Goal: Information Seeking & Learning: Find specific fact

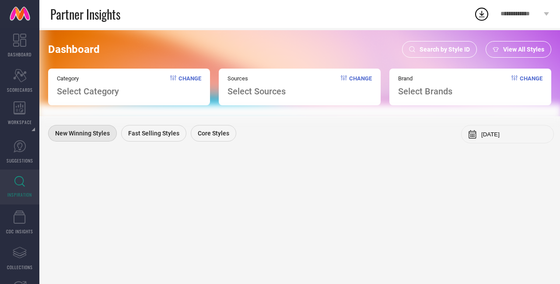
click at [449, 49] on span "Search by Style ID" at bounding box center [444, 49] width 50 height 7
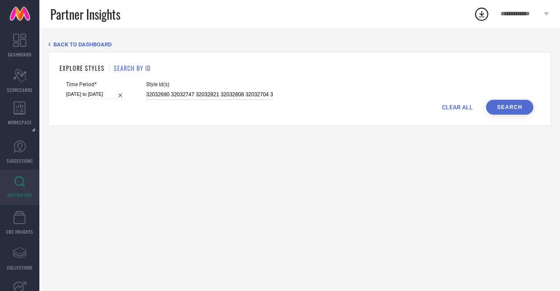
click at [220, 96] on input "32032690 32032747 32032821 32032808 32032704 32032698 32032686 32032761 3203270…" at bounding box center [209, 95] width 127 height 10
paste input "26461600 26872972 11012070 26873004 19690356 27047344 21808982 28683504 2586079…"
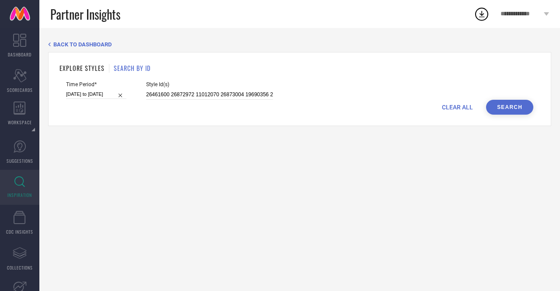
click at [506, 108] on button "Search" at bounding box center [509, 107] width 47 height 15
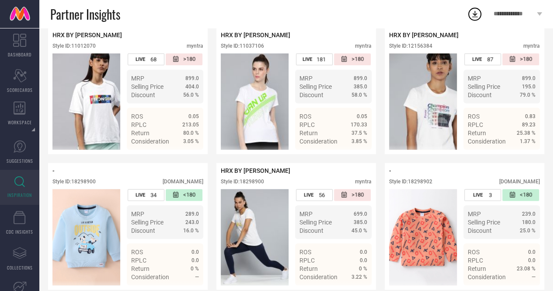
scroll to position [226, 0]
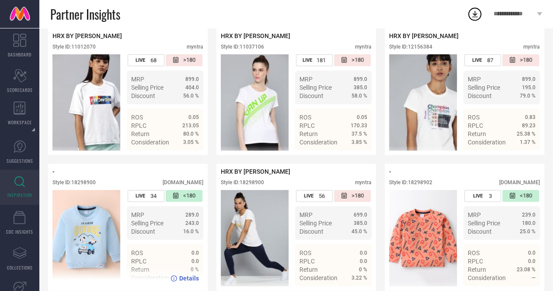
click at [87, 185] on div "Style ID: 18298900" at bounding box center [73, 182] width 43 height 6
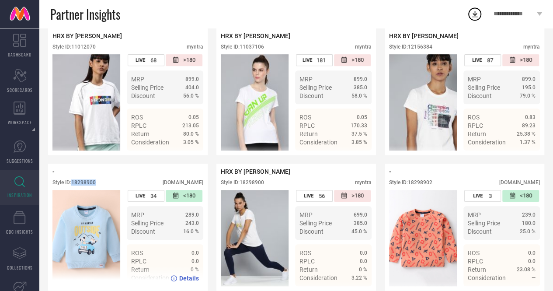
click at [87, 185] on div "Style ID: 18298900" at bounding box center [73, 182] width 43 height 6
copy div "18298900"
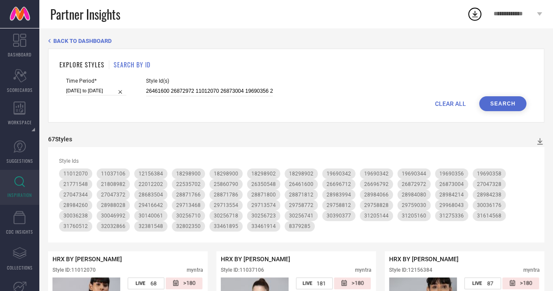
scroll to position [0, 0]
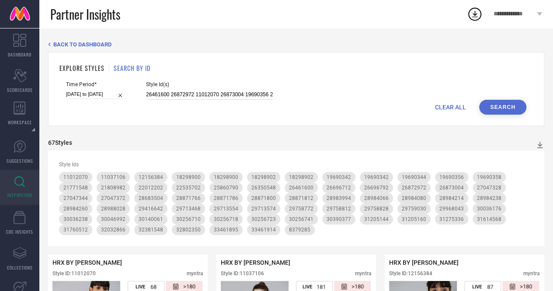
click at [193, 94] on input "26461600 26872972 11012070 26873004 19690356 27047344 21808982 28683504 2586079…" at bounding box center [209, 95] width 127 height 10
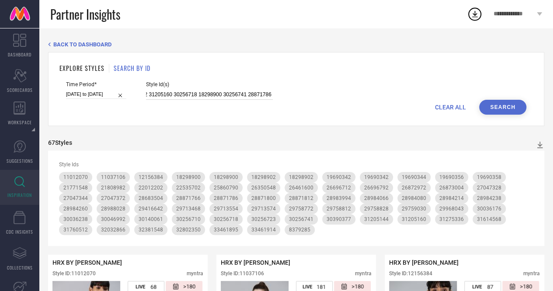
click at [210, 93] on input "26461600 26872972 11012070 26873004 19690356 27047344 21808982 28683504 2586079…" at bounding box center [209, 95] width 127 height 10
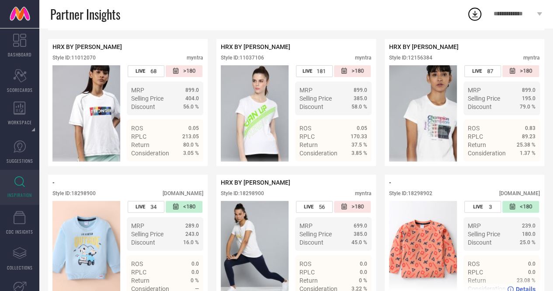
scroll to position [0, 0]
click at [412, 195] on div "- Style ID: 18298902 [DOMAIN_NAME]" at bounding box center [464, 190] width 151 height 22
copy div "18298902"
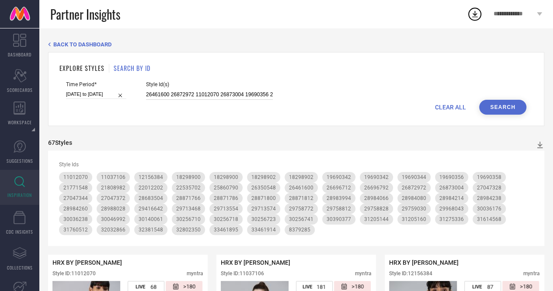
click at [219, 97] on input "26461600 26872972 11012070 26873004 19690356 27047344 21808982 28683504 2586079…" at bounding box center [209, 95] width 127 height 10
drag, startPoint x: 219, startPoint y: 97, endPoint x: 338, endPoint y: 6, distance: 150.4
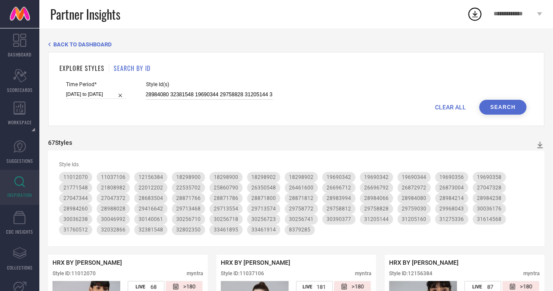
click at [264, 90] on input "26461600 26872972 11012070 26873004 19690356 27047344 21808982 28683504 2586079…" at bounding box center [209, 95] width 127 height 10
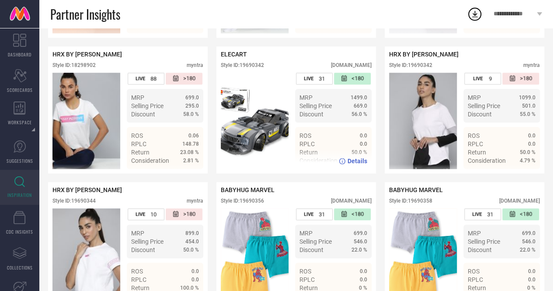
scroll to position [0, 0]
click at [254, 68] on div "Style ID: 19690342" at bounding box center [242, 65] width 43 height 6
copy div "19690342"
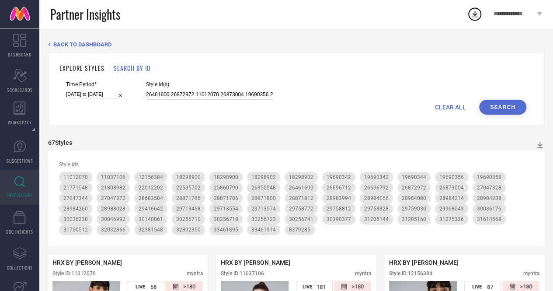
click at [223, 97] on input "26461600 26872972 11012070 26873004 19690356 27047344 21808982 28683504 2586079…" at bounding box center [209, 95] width 127 height 10
drag, startPoint x: 223, startPoint y: 97, endPoint x: 346, endPoint y: -14, distance: 165.3
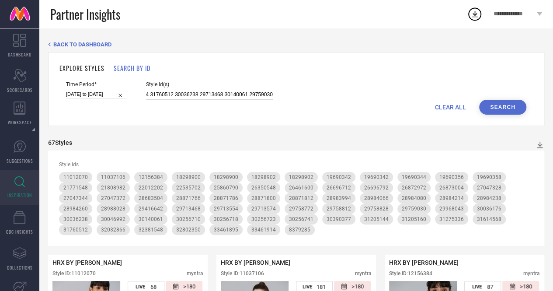
click at [346, 0] on html "**********" at bounding box center [276, 145] width 553 height 291
click at [211, 93] on input "26461600 26872972 11012070 26873004 19690356 27047344 21808982 28683504 2586079…" at bounding box center [209, 95] width 127 height 10
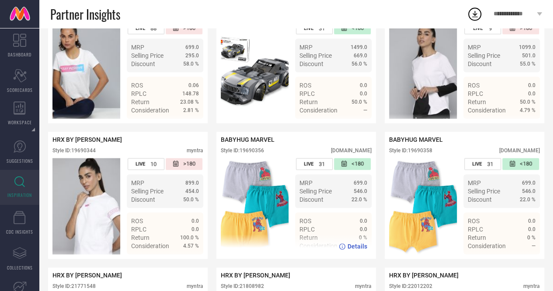
scroll to position [0, 0]
click at [252, 153] on div "Style ID: 19690356" at bounding box center [242, 150] width 43 height 6
copy div "19690356"
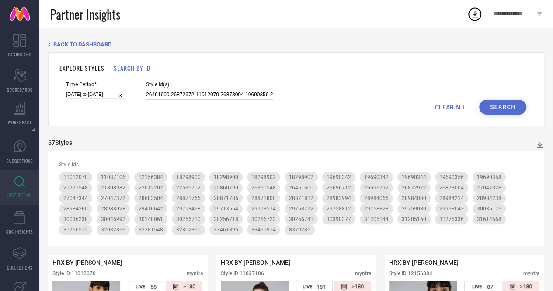
click at [212, 98] on input "26461600 26872972 11012070 26873004 19690356 27047344 21808982 28683504 2586079…" at bounding box center [209, 95] width 127 height 10
click at [253, 92] on input "26461600 26872972 11012070 26873004 19690356 27047344 21808982 28683504 2586079…" at bounding box center [209, 95] width 127 height 10
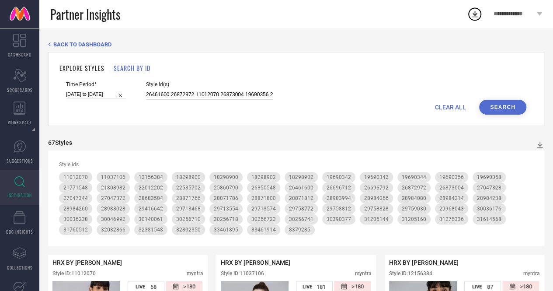
click at [253, 92] on input "26461600 26872972 11012070 26873004 19690356 27047344 21808982 28683504 2586079…" at bounding box center [209, 95] width 127 height 10
click at [504, 114] on button "Search" at bounding box center [502, 107] width 47 height 15
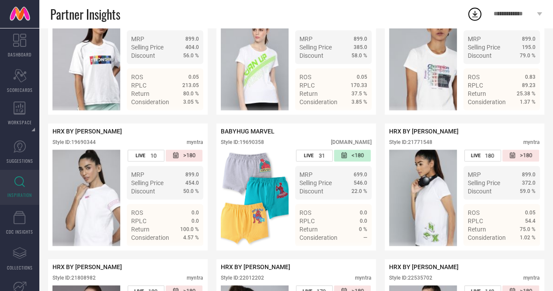
scroll to position [255, 0]
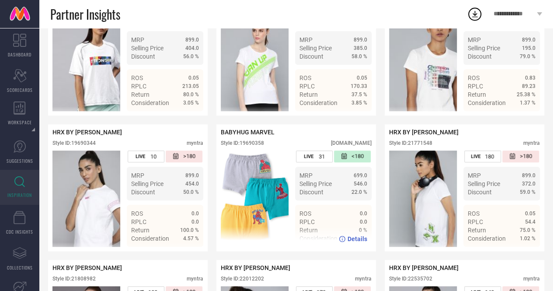
click at [257, 146] on div "Style ID: 19690358" at bounding box center [242, 143] width 43 height 6
copy div "19690358"
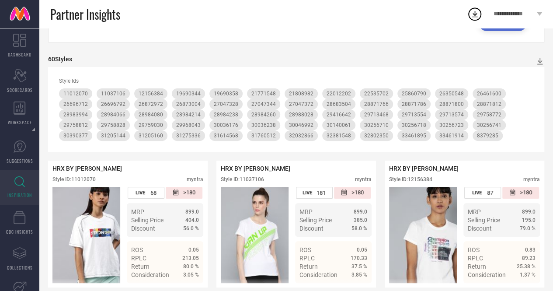
scroll to position [0, 0]
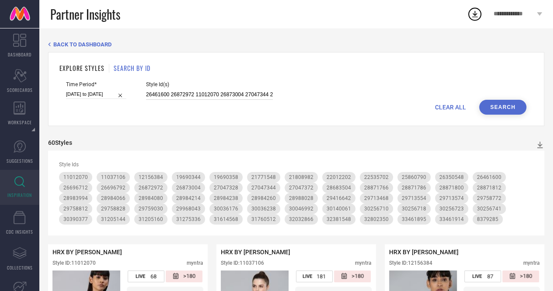
click at [216, 99] on input "26461600 26872972 11012070 26873004 27047344 21808982 28683504 25860790 2898423…" at bounding box center [209, 95] width 127 height 10
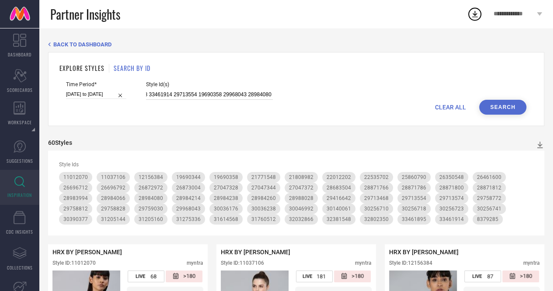
click at [216, 93] on input "26461600 26872972 11012070 26873004 27047344 21808982 28683504 25860790 2898423…" at bounding box center [209, 95] width 127 height 10
click at [209, 94] on input "26461600 26872972 11012070 26873004 27047344 21808982 28683504 25860790 2898423…" at bounding box center [209, 95] width 127 height 10
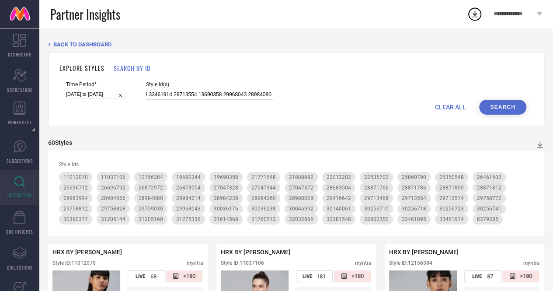
click at [209, 94] on input "26461600 26872972 11012070 26873004 27047344 21808982 28683504 25860790 2898423…" at bounding box center [209, 95] width 127 height 10
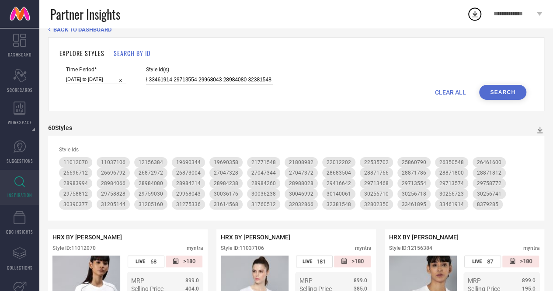
scroll to position [0, 0]
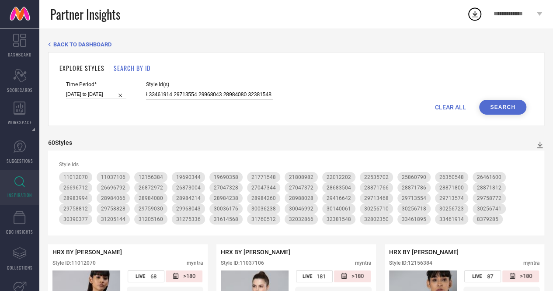
type input "26461600 26872972 11012070 26873004 27047344 21808982 28683504 25860790 2898423…"
click at [490, 114] on button "Search" at bounding box center [502, 107] width 47 height 15
click at [198, 94] on input "26461600 26872972 11012070 26873004 27047344 21808982 28683504 25860790 2898423…" at bounding box center [209, 95] width 127 height 10
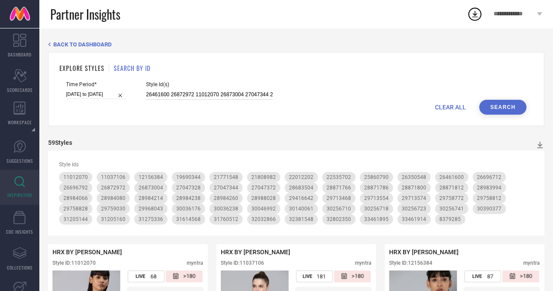
paste input "31184300 31205161 31275226 30174463 29713488 33461930 29758764 21771474 2975903…"
click at [515, 106] on button "Search" at bounding box center [502, 107] width 47 height 15
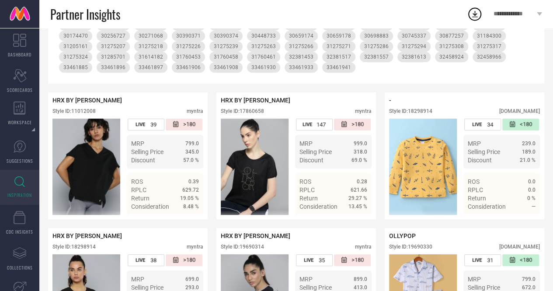
scroll to position [184, 0]
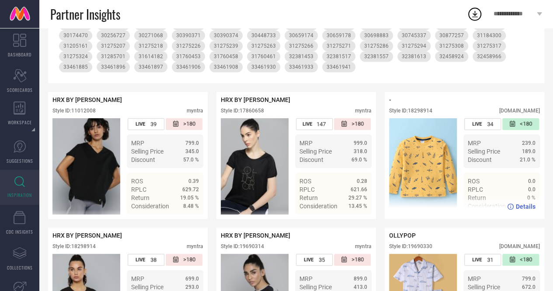
click at [419, 114] on div "Style ID: 18298914" at bounding box center [410, 111] width 43 height 6
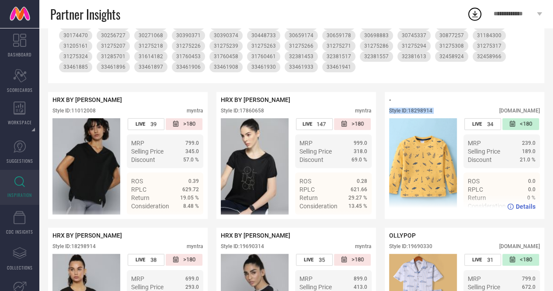
click at [419, 114] on div "Style ID: 18298914" at bounding box center [410, 111] width 43 height 6
click at [429, 111] on div "Style ID: 18298914" at bounding box center [410, 111] width 43 height 6
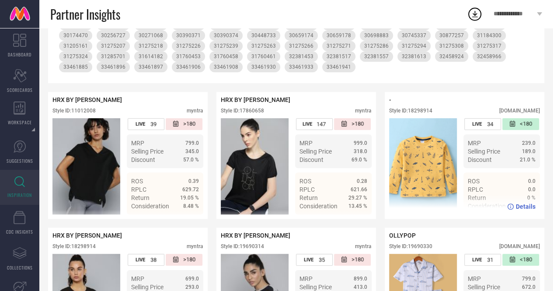
click at [428, 112] on div "Style ID: 18298914" at bounding box center [410, 111] width 43 height 6
copy div "18298914"
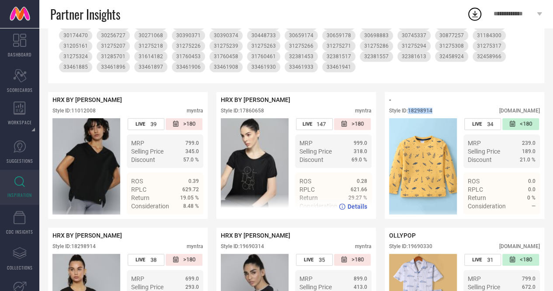
scroll to position [0, 0]
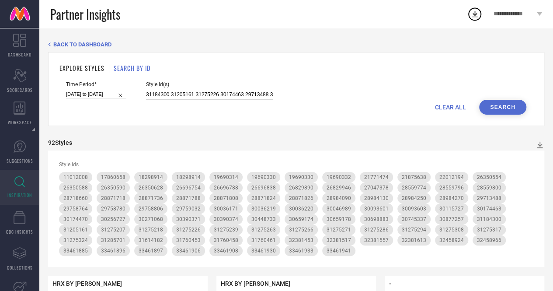
click at [235, 96] on input "31184300 31205161 31275226 30174463 29713488 33461930 29758764 21771474 2975903…" at bounding box center [209, 95] width 127 height 10
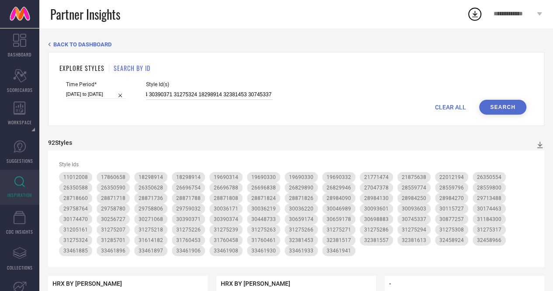
click at [200, 99] on input "31184300 31205161 31275226 30174463 29713488 33461930 29758764 21771474 2975903…" at bounding box center [209, 95] width 127 height 10
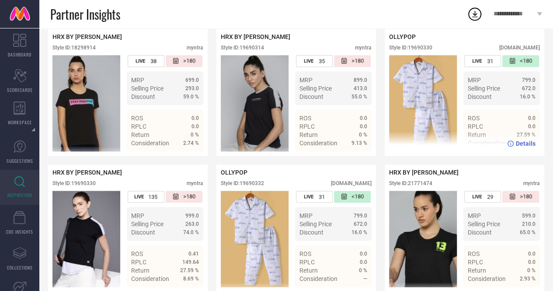
scroll to position [0, 0]
click at [426, 51] on div "Style ID: 19690330" at bounding box center [410, 48] width 43 height 6
copy div "19690330"
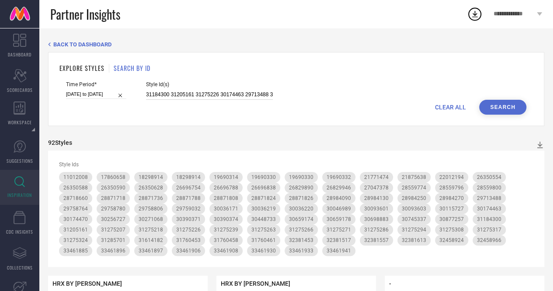
click at [202, 95] on input "31184300 31205161 31275226 30174463 29713488 33461930 29758764 21771474 2975903…" at bounding box center [209, 95] width 127 height 10
click at [204, 93] on input "31184300 31205161 31275226 30174463 29713488 33461930 29758764 21771474 2975903…" at bounding box center [209, 95] width 127 height 10
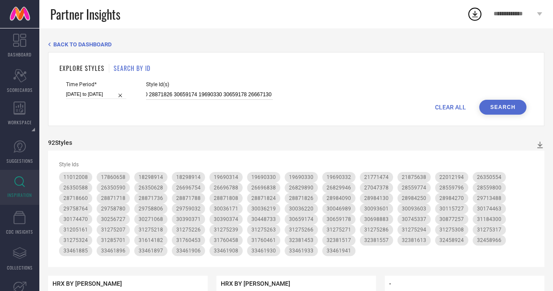
click at [204, 93] on input "31184300 31205161 31275226 30174463 29713488 33461930 29758764 21771474 2975903…" at bounding box center [209, 95] width 127 height 10
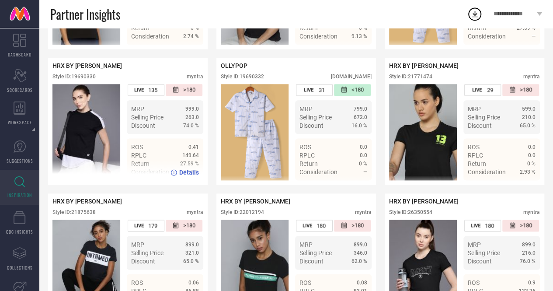
scroll to position [0, 0]
click at [87, 80] on div "Style ID: 19690330" at bounding box center [73, 76] width 43 height 6
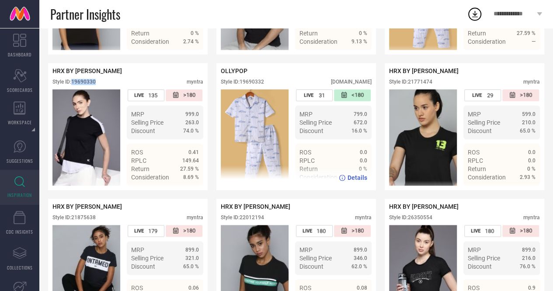
scroll to position [484, 0]
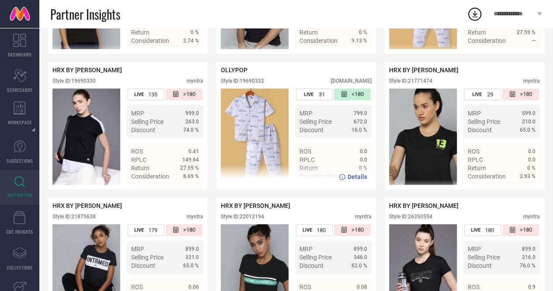
click at [256, 84] on div "Style ID: 19690332" at bounding box center [242, 81] width 43 height 6
copy div "19690332"
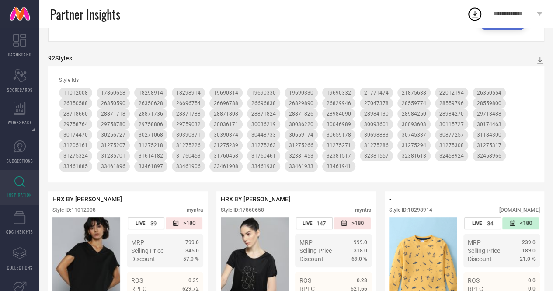
scroll to position [0, 0]
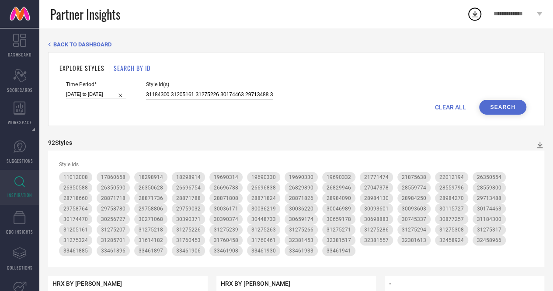
click at [212, 97] on input "31184300 31205161 31275226 30174463 29713488 33461930 29758764 21771474 2975903…" at bounding box center [209, 95] width 127 height 10
drag, startPoint x: 212, startPoint y: 97, endPoint x: 353, endPoint y: 10, distance: 165.8
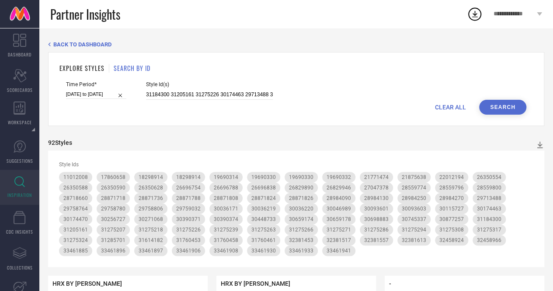
scroll to position [0, 2030]
click at [205, 96] on input "31184300 31205161 31275226 30174463 29713488 33461930 29758764 21771474 2975903…" at bounding box center [209, 95] width 127 height 10
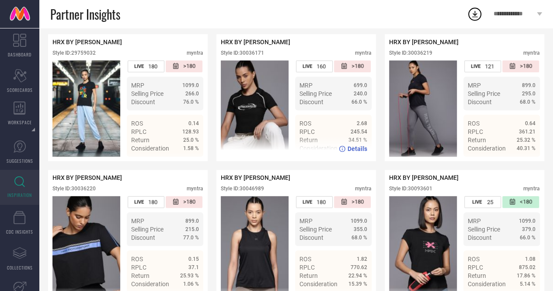
scroll to position [0, 0]
click at [261, 56] on div "Style ID: 30036171" at bounding box center [242, 53] width 43 height 6
copy div "30036171"
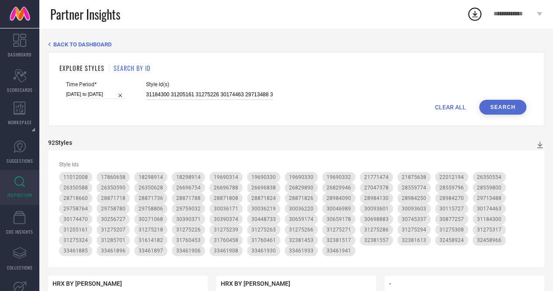
click at [240, 92] on input "31184300 31205161 31275226 30174463 29713488 33461930 29758764 21771474 2975903…" at bounding box center [209, 95] width 127 height 10
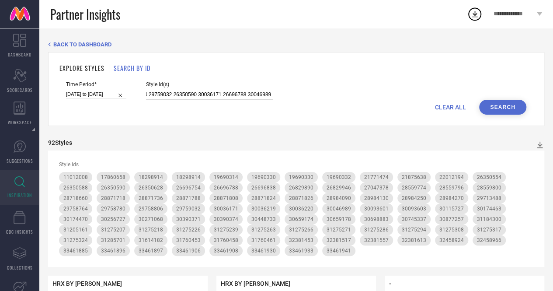
click at [205, 97] on input "31184300 31205161 31275226 30174463 29713488 33461930 29758764 21771474 2975903…" at bounding box center [209, 95] width 127 height 10
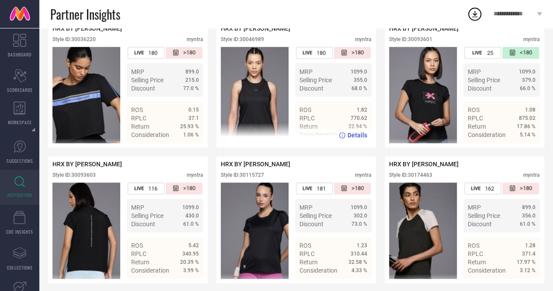
scroll to position [0, 0]
click at [262, 42] on div "Style ID: 30046989" at bounding box center [242, 39] width 43 height 6
copy div "30046989"
click at [262, 42] on div "Style ID: 30046989" at bounding box center [242, 39] width 43 height 6
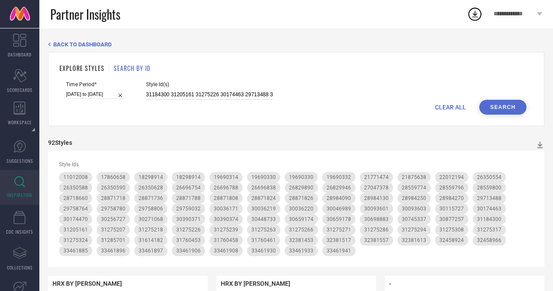
click at [228, 93] on input "31184300 31205161 31275226 30174463 29713488 33461930 29758764 21771474 2975903…" at bounding box center [209, 95] width 127 height 10
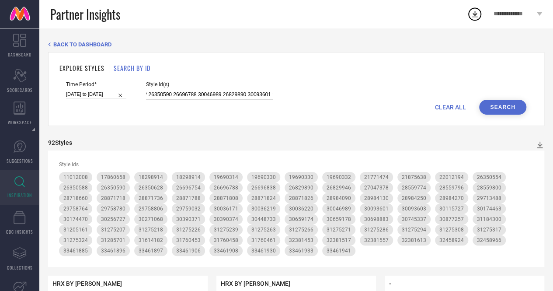
click at [198, 97] on input "31184300 31205161 31275226 30174463 29713488 33461930 29758764 21771474 2975903…" at bounding box center [209, 95] width 127 height 10
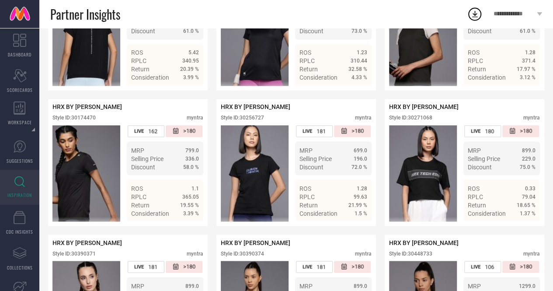
scroll to position [0, 0]
click at [298, 125] on div "Style ID: 30256727 myntra" at bounding box center [296, 120] width 151 height 10
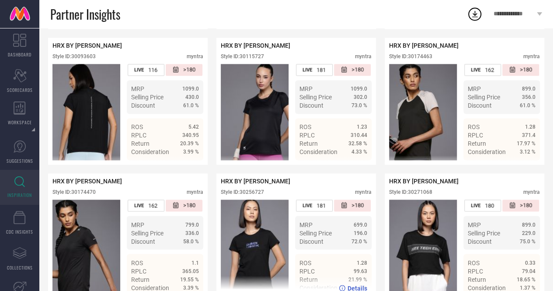
scroll to position [2270, 0]
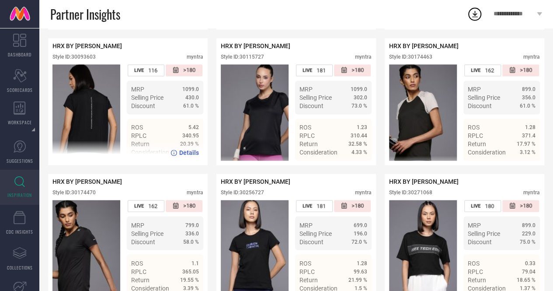
click at [75, 60] on div "Style ID: 30093603" at bounding box center [73, 57] width 43 height 6
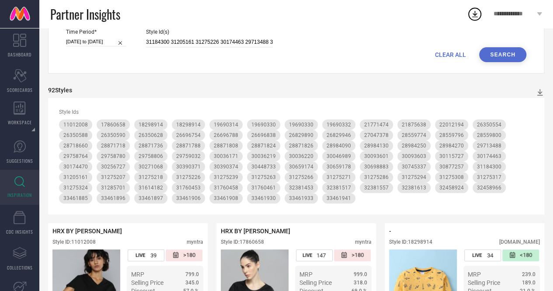
scroll to position [0, 0]
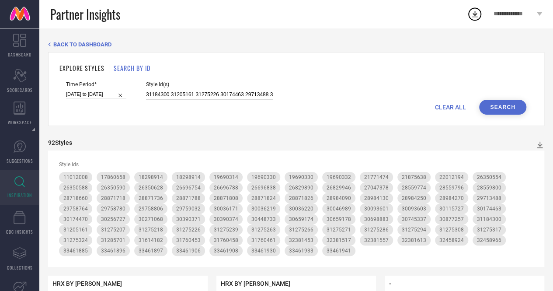
click at [216, 97] on input "31184300 31205161 31275226 30174463 29713488 33461930 29758764 21771474 2975903…" at bounding box center [209, 95] width 127 height 10
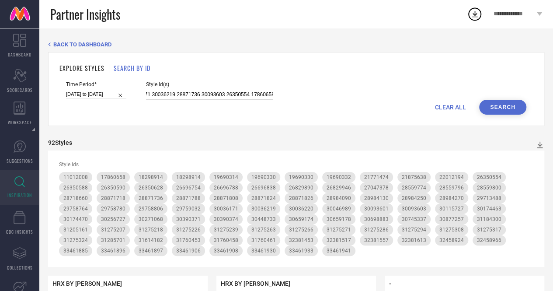
click at [206, 95] on input "31184300 31205161 31275226 30174463 29713488 33461930 29758764 21771474 2975903…" at bounding box center [209, 95] width 127 height 10
click at [506, 111] on button "Search" at bounding box center [502, 107] width 47 height 15
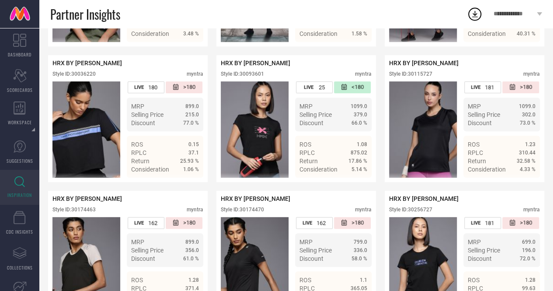
scroll to position [1836, 0]
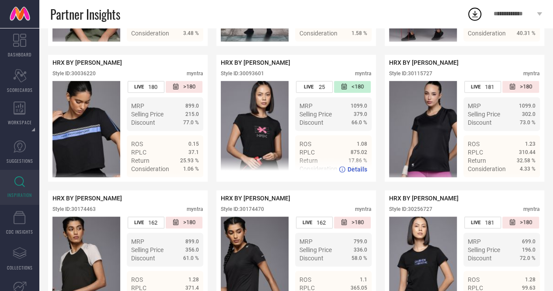
click at [258, 77] on div "Style ID: 30093601" at bounding box center [242, 73] width 43 height 6
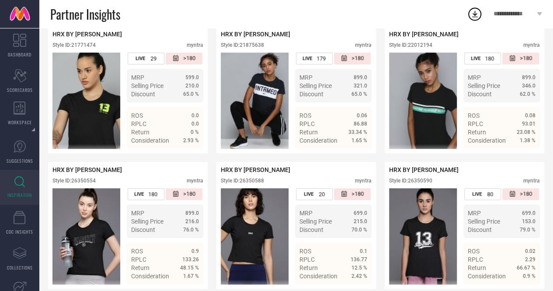
scroll to position [0, 0]
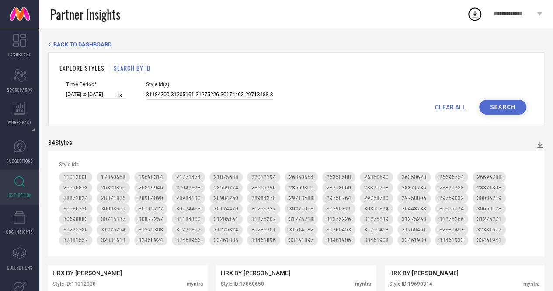
click at [220, 96] on input "31184300 31205161 31275226 30174463 29713488 33461930 29758764 21771474 2975903…" at bounding box center [209, 95] width 127 height 10
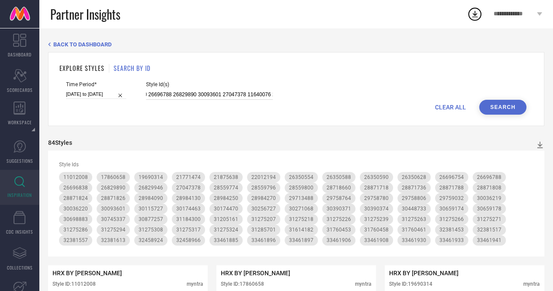
click at [202, 96] on input "31184300 31205161 31275226 30174463 29713488 33461930 29758764 21771474 2975903…" at bounding box center [209, 95] width 127 height 10
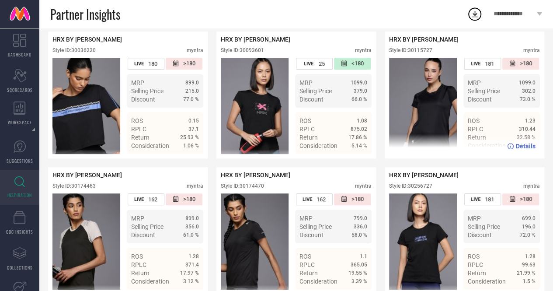
scroll to position [0, 0]
click at [426, 53] on div "Style ID: 30115727" at bounding box center [410, 50] width 43 height 6
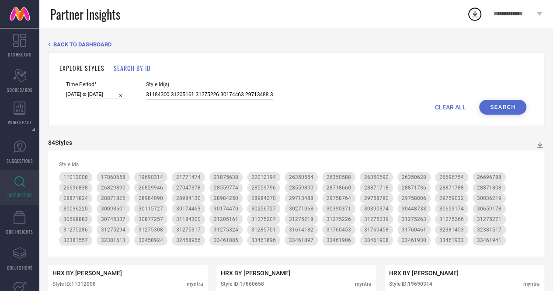
click at [237, 100] on input "31184300 31205161 31275226 30174463 29713488 33461930 29758764 21771474 2975903…" at bounding box center [209, 95] width 127 height 10
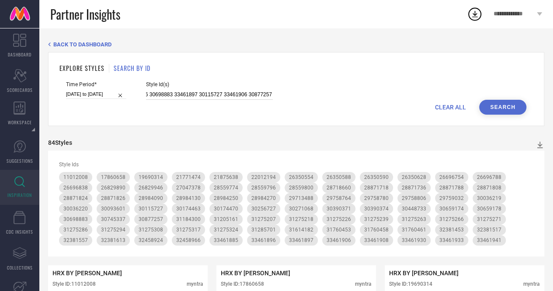
click at [207, 93] on input "31184300 31205161 31275226 30174463 29713488 33461930 29758764 21771474 2975903…" at bounding box center [209, 95] width 127 height 10
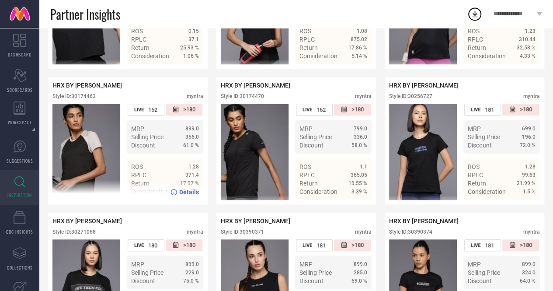
scroll to position [0, 0]
click at [93, 99] on div "Style ID: 30174463" at bounding box center [73, 96] width 43 height 6
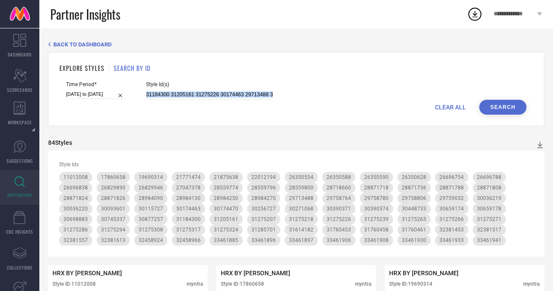
click at [209, 99] on form "Time Period* [DATE] to [DATE] Style Id(s) 31184300 31205161 31275226 30174463 2…" at bounding box center [295, 97] width 473 height 33
click at [209, 99] on input "31184300 31205161 31275226 30174463 29713488 33461930 29758764 21771474 2975903…" at bounding box center [209, 95] width 127 height 10
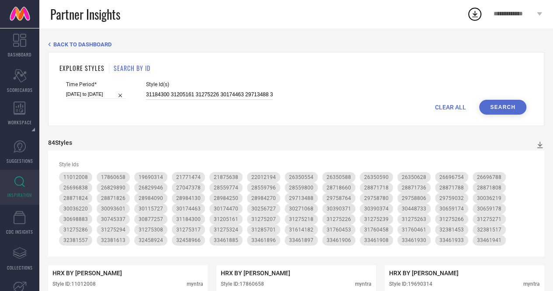
click at [228, 94] on input "31184300 31205161 31275226 30174463 29713488 33461930 29758764 21771474 2975903…" at bounding box center [209, 95] width 127 height 10
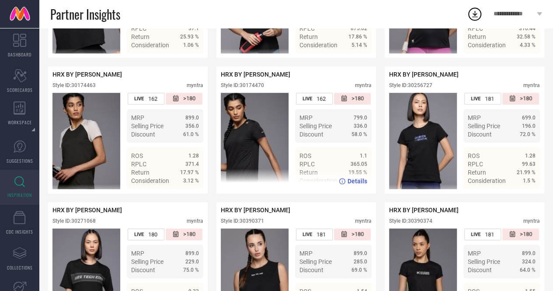
scroll to position [1958, 0]
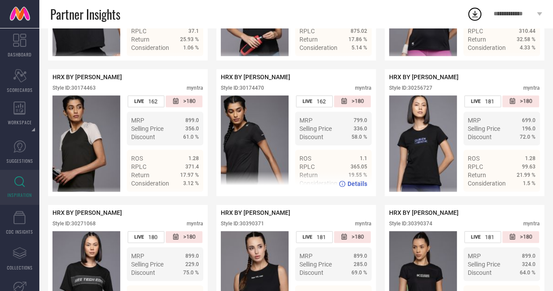
click at [258, 91] on div "Style ID: 30174470" at bounding box center [242, 88] width 43 height 6
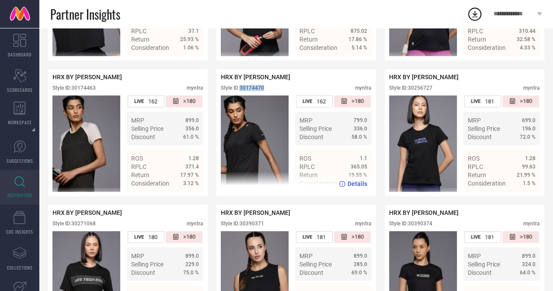
click at [258, 91] on div "Style ID: 30174470" at bounding box center [242, 88] width 43 height 6
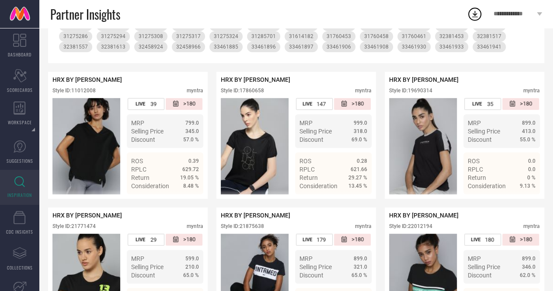
scroll to position [0, 0]
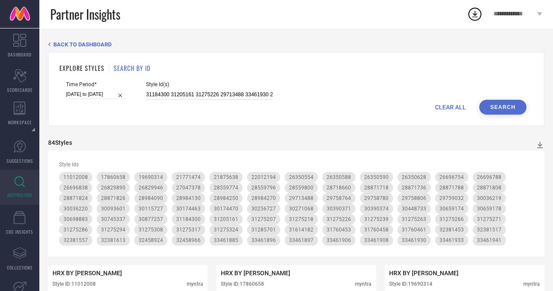
click at [233, 94] on input "31184300 31205161 31275226 29713488 33461930 29758764 21771474 29759032 2635059…" at bounding box center [209, 95] width 127 height 10
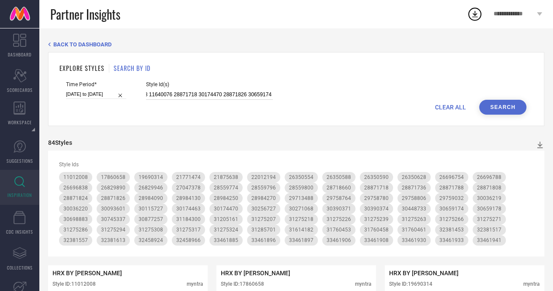
click at [207, 92] on input "31184300 31205161 31275226 29713488 33461930 29758764 21771474 29759032 2635059…" at bounding box center [209, 95] width 127 height 10
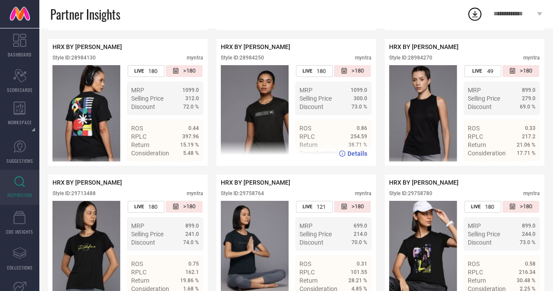
scroll to position [1447, 0]
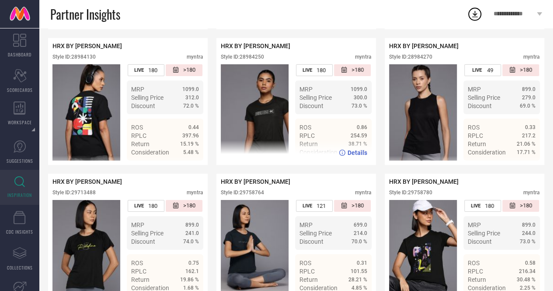
click at [258, 64] on div "HRX BY [PERSON_NAME] Style ID: 28984250 myntra" at bounding box center [296, 53] width 151 height 22
click at [258, 60] on div "Style ID: 28984250" at bounding box center [242, 57] width 43 height 6
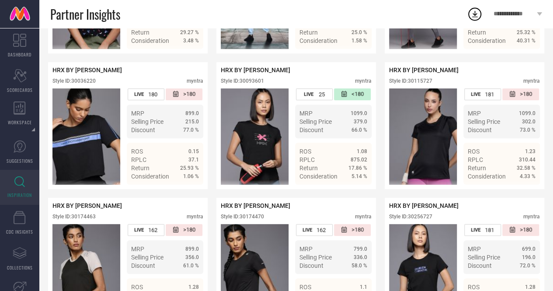
scroll to position [1829, 0]
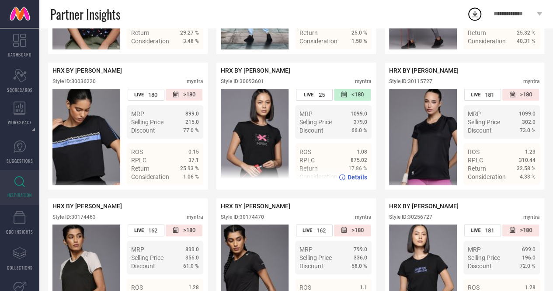
click at [259, 89] on div "HRX BY [PERSON_NAME] Style ID: 30093601 myntra" at bounding box center [296, 78] width 151 height 22
click at [259, 84] on div "Style ID: 30093601" at bounding box center [242, 81] width 43 height 6
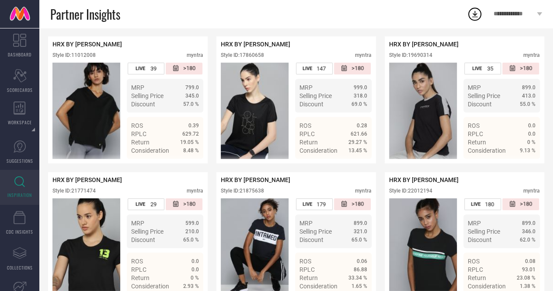
scroll to position [0, 0]
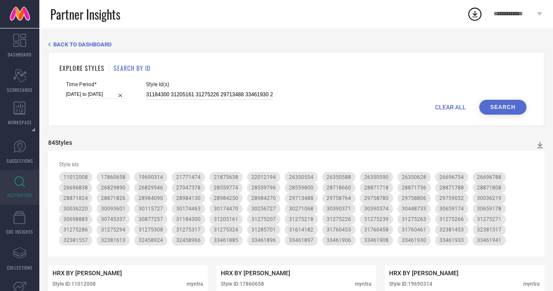
click at [212, 92] on input "31184300 31205161 31275226 29713488 33461930 29758764 21771474 29759032 2635059…" at bounding box center [209, 95] width 127 height 10
click at [217, 90] on input "31184300 31205161 31275226 29713488 33461930 29758764 21771474 29759032 2635059…" at bounding box center [209, 95] width 127 height 10
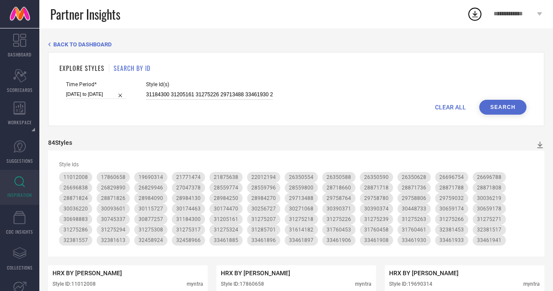
click at [217, 90] on input "31184300 31205161 31275226 29713488 33461930 29758764 21771474 29759032 2635059…" at bounding box center [209, 95] width 127 height 10
click at [495, 111] on button "Search" at bounding box center [502, 107] width 47 height 15
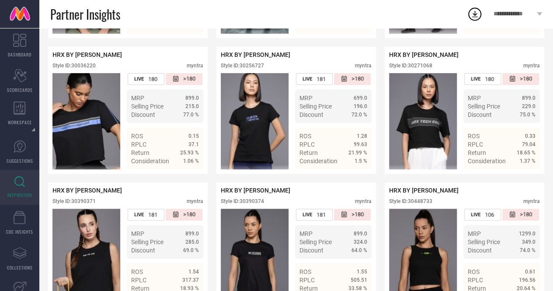
scroll to position [1850, 0]
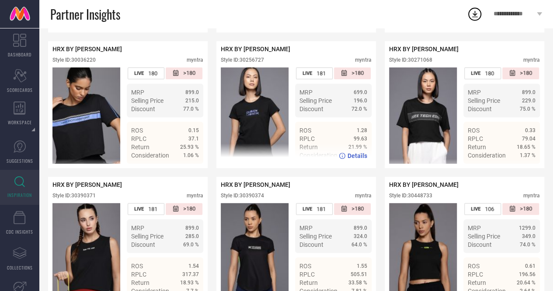
click at [261, 63] on div "Style ID: 30256727" at bounding box center [242, 60] width 43 height 6
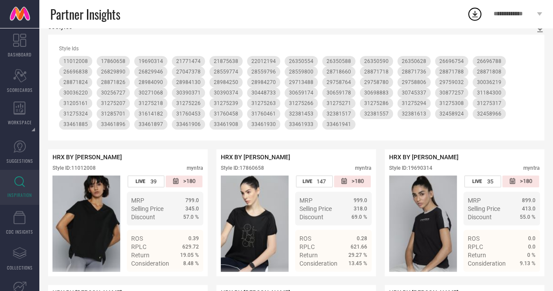
scroll to position [0, 0]
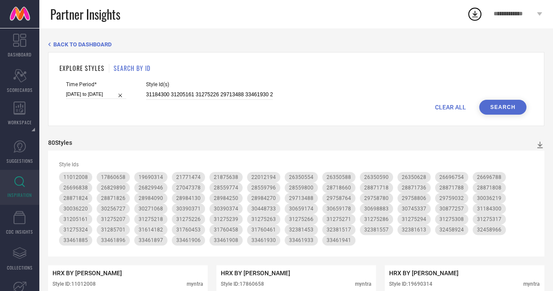
click at [212, 90] on div "31184300 31205161 31275226 29713488 33461930 29758764 21771474 29759032 2635059…" at bounding box center [209, 95] width 127 height 10
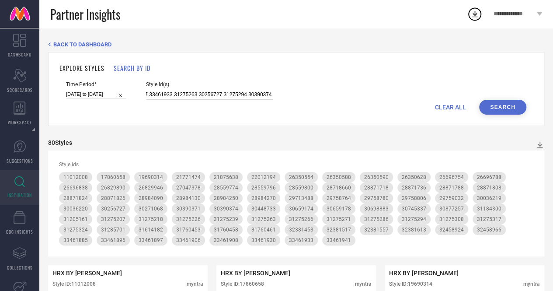
click at [201, 98] on input "31184300 31205161 31275226 29713488 33461930 29758764 21771474 29759032 2635059…" at bounding box center [209, 95] width 127 height 10
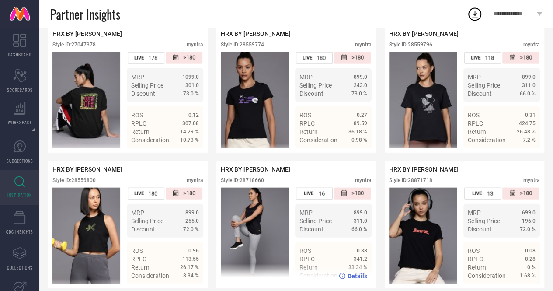
scroll to position [0, 0]
click at [251, 188] on div "HRX BY [PERSON_NAME] Style ID: 28718660 myntra" at bounding box center [296, 177] width 151 height 22
click at [256, 183] on div "Style ID: 28718660" at bounding box center [242, 180] width 43 height 6
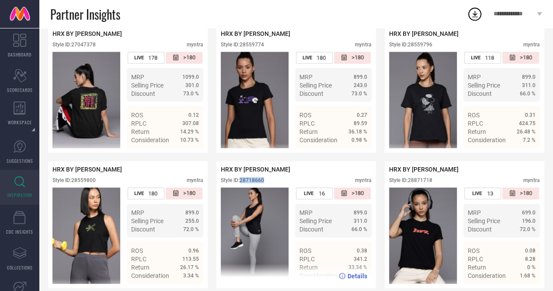
click at [256, 183] on div "Style ID: 28718660" at bounding box center [242, 180] width 43 height 6
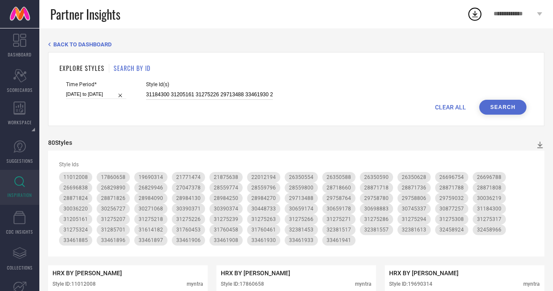
click at [208, 94] on input "31184300 31205161 31275226 29713488 33461930 29758764 21771474 29759032 2635059…" at bounding box center [209, 95] width 127 height 10
click at [212, 97] on input "31184300 31205161 31275226 29713488 33461930 29758764 21771474 29759032 2635059…" at bounding box center [209, 95] width 127 height 10
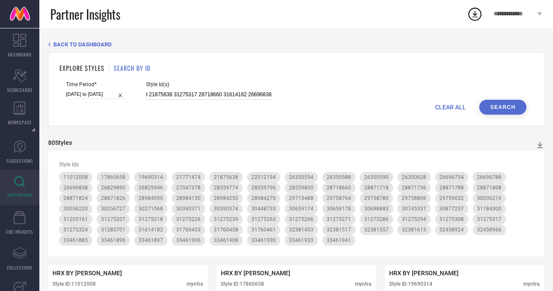
click at [212, 97] on input "31184300 31205161 31275226 29713488 33461930 29758764 21771474 29759032 2635059…" at bounding box center [209, 95] width 127 height 10
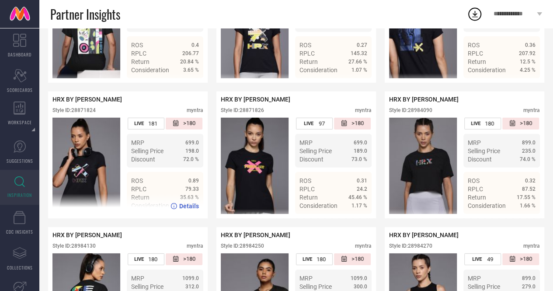
scroll to position [0, 0]
click at [93, 113] on div "Style ID: 28871824" at bounding box center [73, 110] width 43 height 6
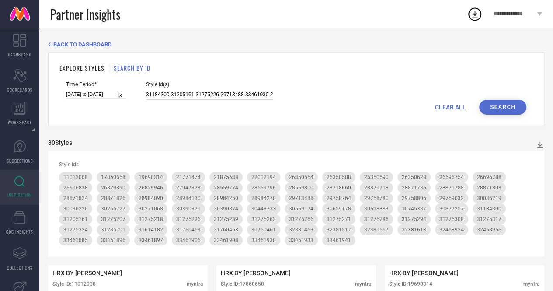
click at [236, 100] on input "31184300 31205161 31275226 29713488 33461930 29758764 21771474 29759032 2635059…" at bounding box center [209, 95] width 127 height 10
drag, startPoint x: 236, startPoint y: 100, endPoint x: 345, endPoint y: 12, distance: 139.5
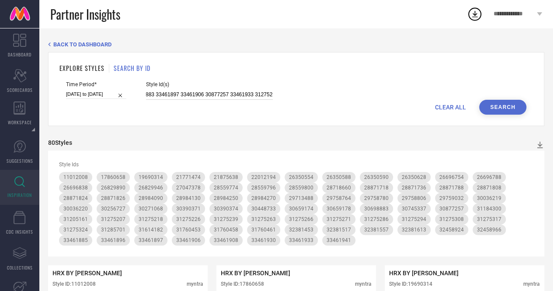
drag, startPoint x: 239, startPoint y: 90, endPoint x: 167, endPoint y: 83, distance: 72.6
click at [167, 83] on div "Style Id(s) 31184300 31205161 31275226 29713488 33461930 29758764 21771474 2975…" at bounding box center [209, 90] width 127 height 18
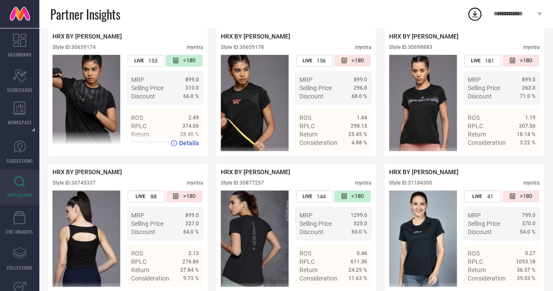
scroll to position [0, 0]
click at [89, 50] on div "Style ID: 30659174" at bounding box center [73, 47] width 43 height 6
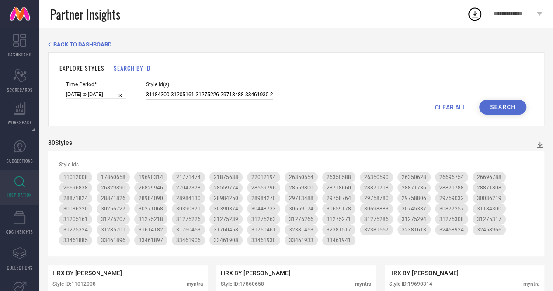
click at [224, 92] on input "31184300 31205161 31275226 29713488 33461930 29758764 21771474 29759032 2635059…" at bounding box center [209, 95] width 127 height 10
click at [209, 91] on input "31184300 31205161 31275226 29713488 33461930 29758764 21771474 29759032 2635059…" at bounding box center [209, 95] width 127 height 10
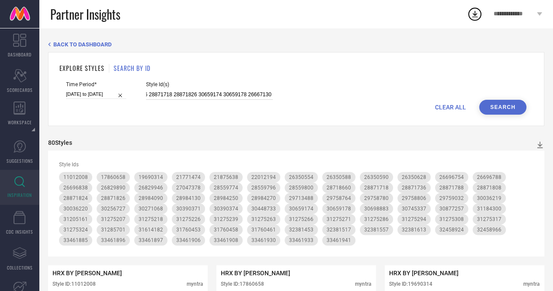
click at [209, 91] on input "31184300 31205161 31275226 29713488 33461930 29758764 21771474 29759032 2635059…" at bounding box center [209, 95] width 127 height 10
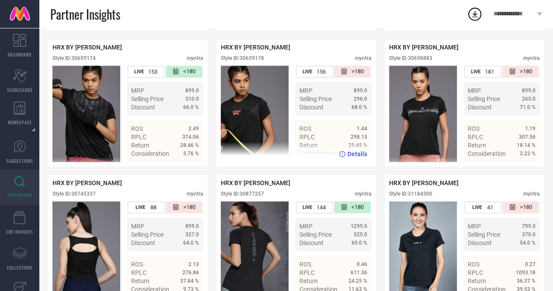
scroll to position [0, 0]
click at [257, 61] on div "Style ID: 30659178" at bounding box center [242, 58] width 43 height 6
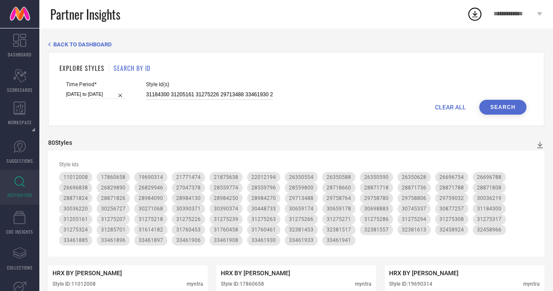
click at [206, 95] on input "31184300 31205161 31275226 29713488 33461930 29758764 21771474 29759032 2635059…" at bounding box center [209, 95] width 127 height 10
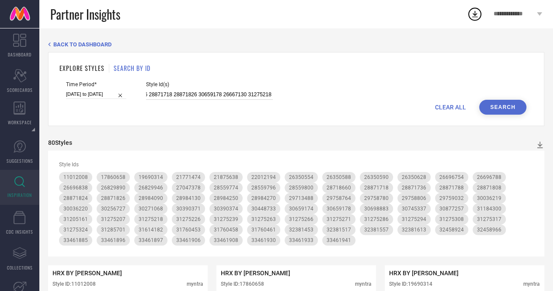
click at [213, 93] on input "31184300 31205161 31275226 29713488 33461930 29758764 21771474 29759032 2635059…" at bounding box center [209, 95] width 127 height 10
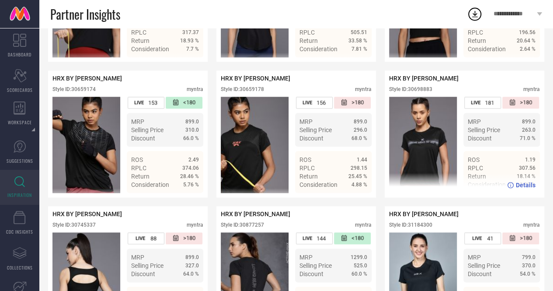
scroll to position [0, 0]
click at [424, 92] on div "Style ID: 30698883" at bounding box center [410, 89] width 43 height 6
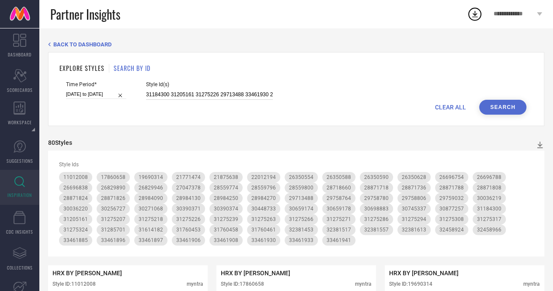
click at [230, 96] on input "31184300 31205161 31275226 29713488 33461930 29758764 21771474 29759032 2635059…" at bounding box center [209, 95] width 127 height 10
drag, startPoint x: 230, startPoint y: 96, endPoint x: 349, endPoint y: 0, distance: 153.0
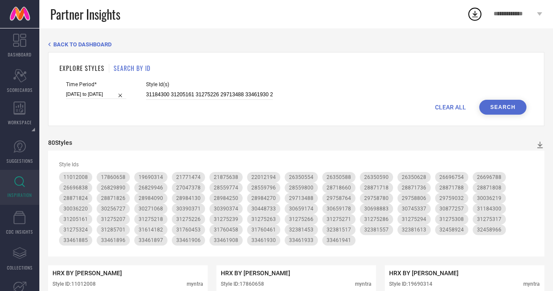
scroll to position [0, 1113]
click at [216, 95] on input "31184300 31205161 31275226 29713488 33461930 29758764 21771474 29759032 2635059…" at bounding box center [209, 95] width 127 height 10
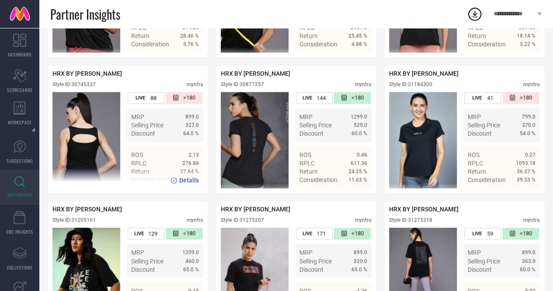
scroll to position [0, 0]
click at [91, 87] on div "Style ID: 30745337" at bounding box center [73, 84] width 43 height 6
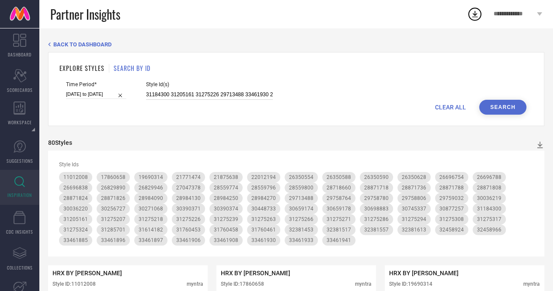
click at [198, 97] on input "31184300 31205161 31275226 29713488 33461930 29758764 21771474 29759032 2635059…" at bounding box center [209, 95] width 127 height 10
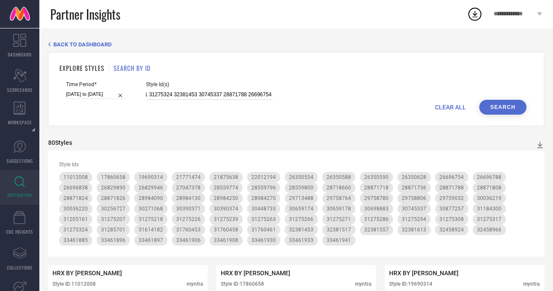
click at [209, 96] on input "31184300 31205161 31275226 29713488 33461930 29758764 21771474 29759032 2635059…" at bounding box center [209, 95] width 127 height 10
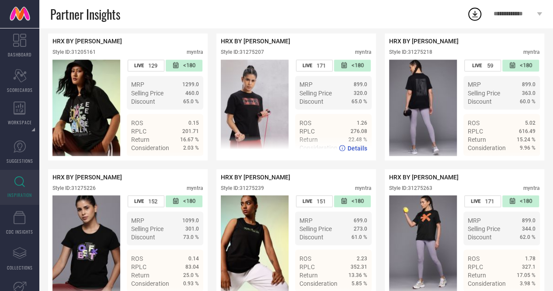
scroll to position [0, 0]
click at [250, 55] on div "Style ID: 31275207" at bounding box center [242, 52] width 43 height 6
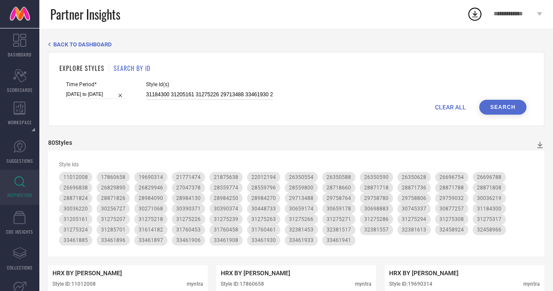
click at [222, 91] on input "31184300 31205161 31275226 29713488 33461930 29758764 21771474 29759032 2635059…" at bounding box center [209, 95] width 127 height 10
drag, startPoint x: 222, startPoint y: 91, endPoint x: 346, endPoint y: 6, distance: 150.6
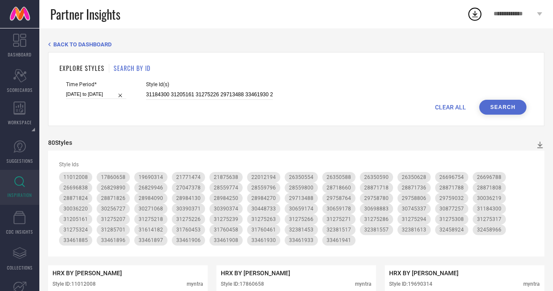
scroll to position [0, 667]
click at [214, 95] on input "31184300 31205161 31275226 29713488 33461930 29758764 21771474 29759032 2635059…" at bounding box center [209, 95] width 127 height 10
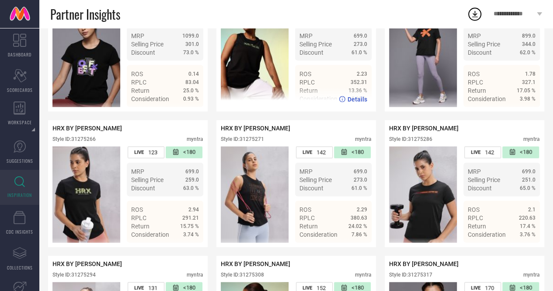
scroll to position [0, 0]
click at [253, 7] on div "Style ID: 31275239" at bounding box center [242, 3] width 43 height 6
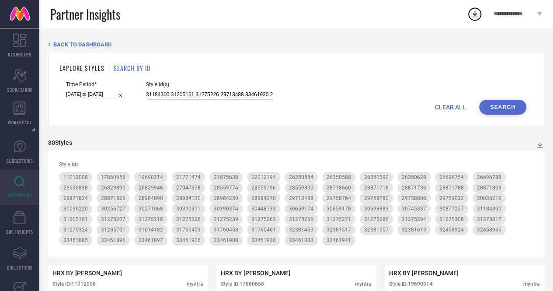
click at [211, 97] on input "31184300 31205161 31275226 29713488 33461930 29758764 21771474 29759032 2635059…" at bounding box center [209, 95] width 127 height 10
drag, startPoint x: 211, startPoint y: 97, endPoint x: 355, endPoint y: 8, distance: 168.4
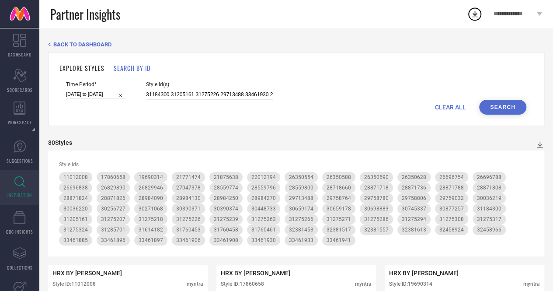
scroll to position [0, 394]
click at [205, 96] on input "31184300 31205161 31275226 29713488 33461930 29758764 21771474 29759032 2635059…" at bounding box center [209, 95] width 127 height 10
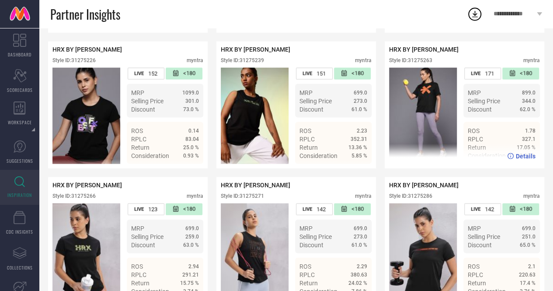
scroll to position [0, 0]
click at [422, 63] on div "Style ID: 31275263" at bounding box center [410, 60] width 43 height 6
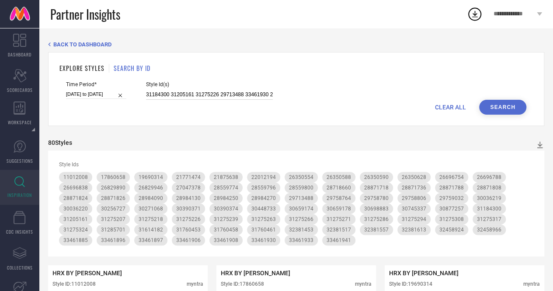
click at [227, 96] on input "31184300 31205161 31275226 29713488 33461930 29758764 21771474 29759032 2635059…" at bounding box center [209, 95] width 127 height 10
click at [205, 97] on input "31184300 31205161 31275226 29713488 33461930 29758764 21771474 29759032 2635059…" at bounding box center [209, 95] width 127 height 10
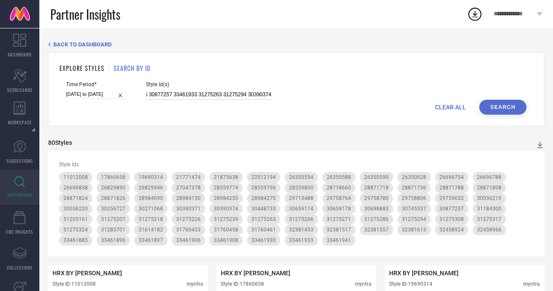
click at [205, 97] on input "31184300 31205161 31275226 29713488 33461930 29758764 21771474 29759032 2635059…" at bounding box center [209, 95] width 127 height 10
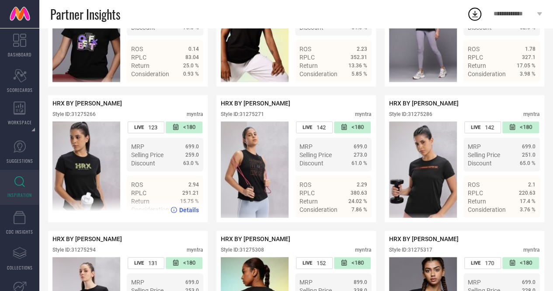
scroll to position [0, 0]
click at [93, 117] on div "Style ID: 31275266" at bounding box center [73, 114] width 43 height 6
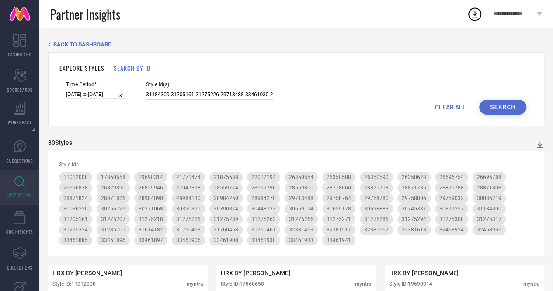
click at [208, 97] on input "31184300 31205161 31275226 29713488 33461930 29758764 21771474 29759032 2635059…" at bounding box center [209, 95] width 127 height 10
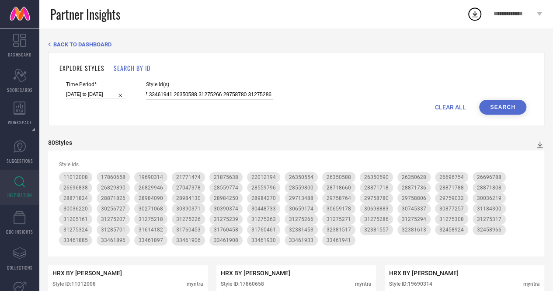
click at [209, 98] on input "31184300 31205161 31275226 29713488 33461930 29758764 21771474 29759032 2635059…" at bounding box center [209, 95] width 127 height 10
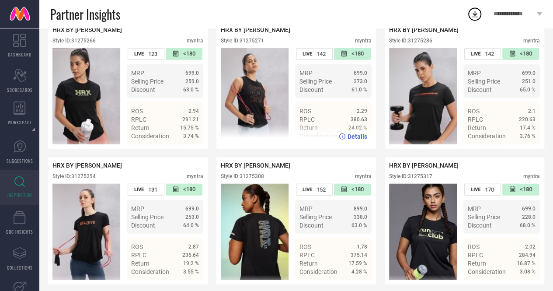
scroll to position [0, 0]
click at [250, 44] on div "Style ID: 31275271" at bounding box center [242, 41] width 43 height 6
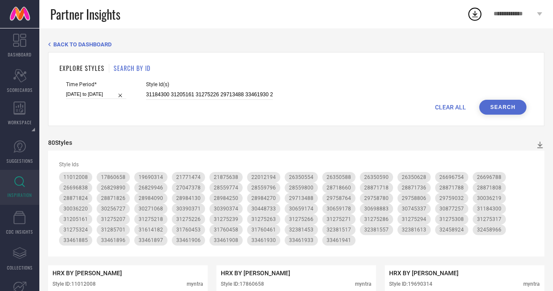
click at [232, 90] on div "31184300 31205161 31275226 29713488 33461930 29758764 21771474 29759032 2635059…" at bounding box center [209, 95] width 127 height 10
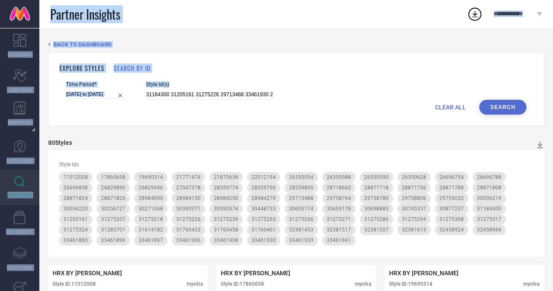
drag, startPoint x: 232, startPoint y: 90, endPoint x: 368, endPoint y: 3, distance: 161.2
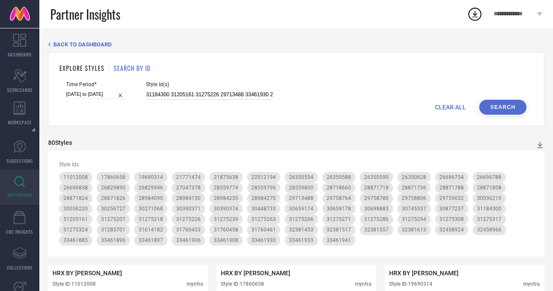
click at [228, 97] on input "31184300 31205161 31275226 29713488 33461930 29758764 21771474 29759032 2635059…" at bounding box center [209, 95] width 127 height 10
click at [216, 96] on input "31184300 31205161 31275226 29713488 33461930 29758764 21771474 29759032 2635059…" at bounding box center [209, 95] width 127 height 10
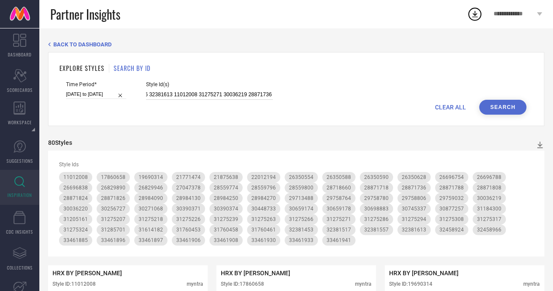
click at [216, 96] on input "31184300 31205161 31275226 29713488 33461930 29758764 21771474 29759032 2635059…" at bounding box center [209, 95] width 127 height 10
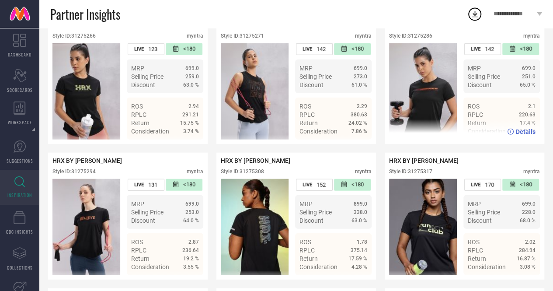
scroll to position [0, 0]
click at [418, 39] on div "Style ID: 31275286" at bounding box center [410, 36] width 43 height 6
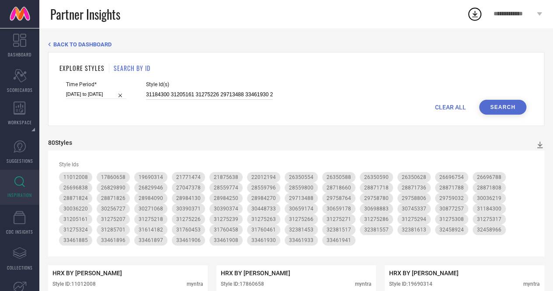
click at [223, 95] on input "31184300 31205161 31275226 29713488 33461930 29758764 21771474 29759032 2635059…" at bounding box center [209, 95] width 127 height 10
drag, startPoint x: 223, startPoint y: 95, endPoint x: 351, endPoint y: 4, distance: 157.1
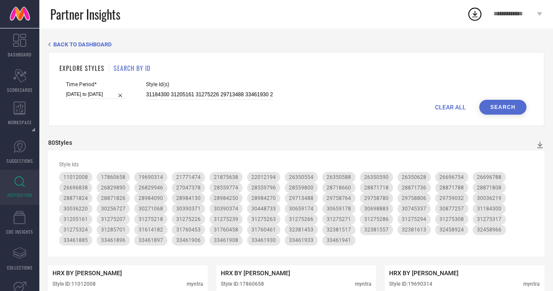
scroll to position [0, 692]
click at [207, 97] on input "31184300 31205161 31275226 29713488 33461930 29758764 21771474 29759032 2635059…" at bounding box center [209, 95] width 127 height 10
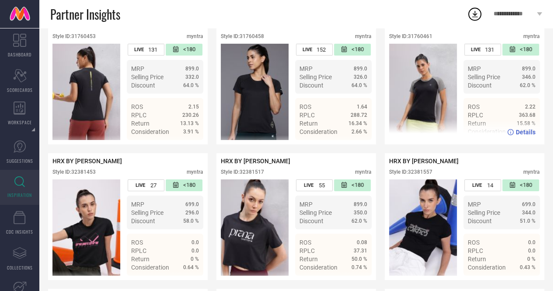
scroll to position [0, 0]
click at [422, 39] on div "Style ID: 31760461" at bounding box center [410, 36] width 43 height 6
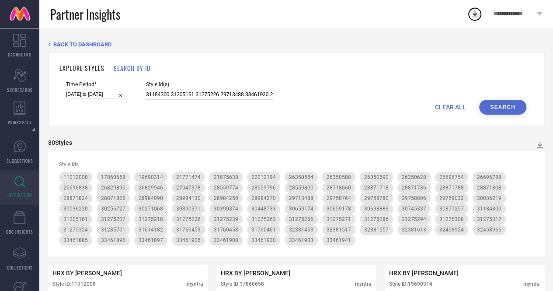
click at [246, 91] on input "31184300 31205161 31275226 29713488 33461930 29758764 21771474 29759032 2635059…" at bounding box center [209, 95] width 127 height 10
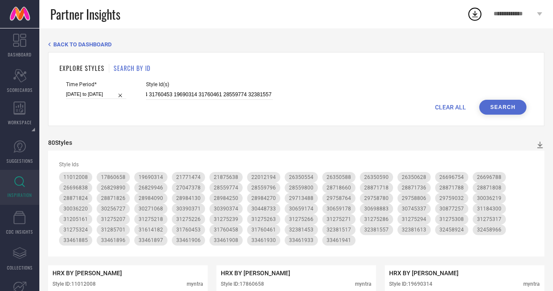
click at [207, 91] on div "Style Id(s) 31184300 31205161 31275226 29713488 33461930 29758764 21771474 2975…" at bounding box center [209, 90] width 127 height 18
click at [207, 91] on input "31184300 31205161 31275226 29713488 33461930 29758764 21771474 29759032 2635059…" at bounding box center [209, 95] width 127 height 10
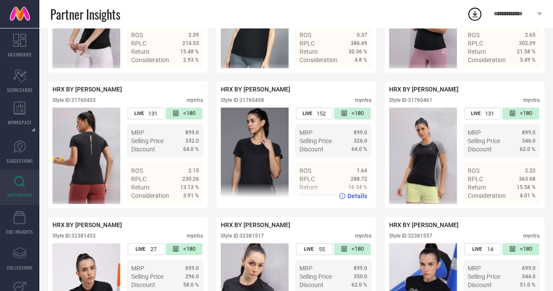
scroll to position [0, 0]
click at [253, 103] on div "Style ID: 31760458" at bounding box center [242, 100] width 43 height 6
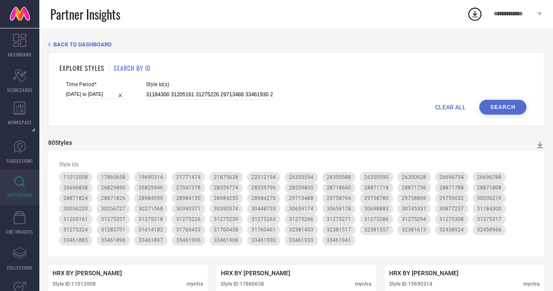
click at [226, 90] on div "Style Id(s) 31184300 31205161 31275226 29713488 33461930 29758764 21771474 2975…" at bounding box center [209, 90] width 127 height 18
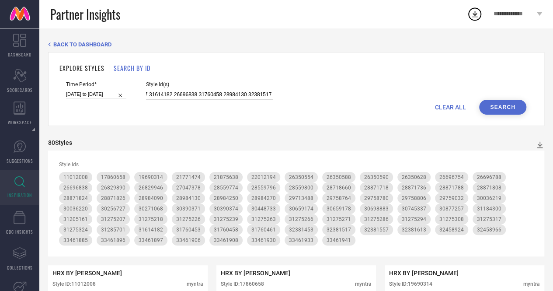
click at [211, 96] on input "31184300 31205161 31275226 29713488 33461930 29758764 21771474 29759032 2635059…" at bounding box center [209, 95] width 127 height 10
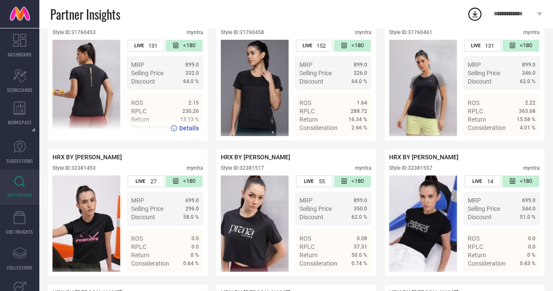
scroll to position [0, 0]
click at [82, 35] on div "Style ID: 31760453" at bounding box center [73, 32] width 43 height 6
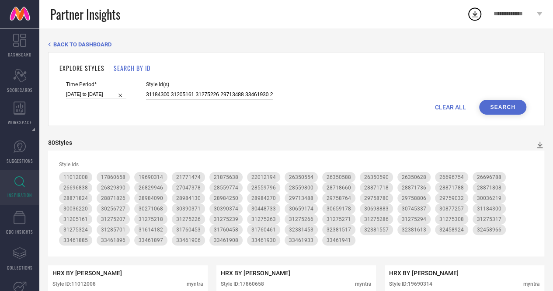
click at [198, 94] on input "31184300 31205161 31275226 29713488 33461930 29758764 21771474 29759032 2635059…" at bounding box center [209, 95] width 127 height 10
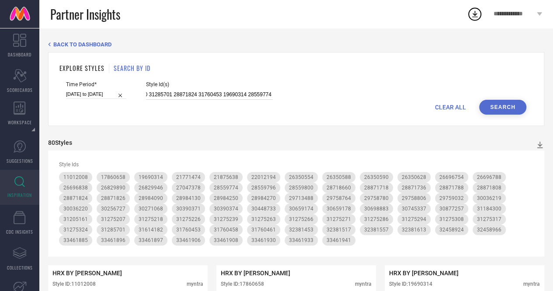
click at [206, 94] on input "31184300 31205161 31275226 29713488 33461930 29758764 21771474 29759032 2635059…" at bounding box center [209, 95] width 127 height 10
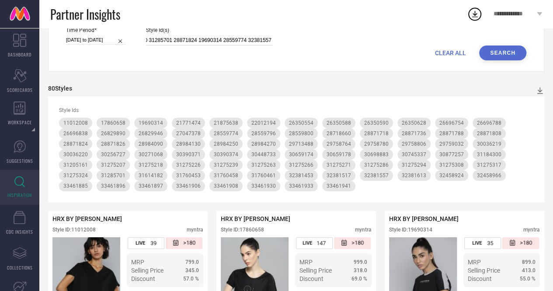
scroll to position [0, 0]
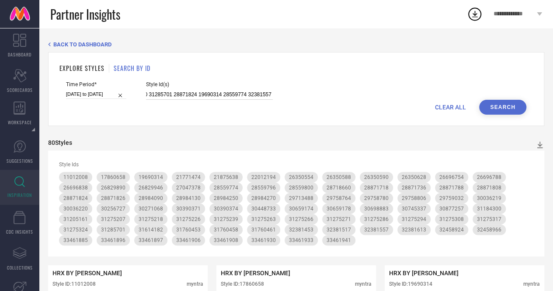
click at [215, 94] on input "31184300 31205161 31275226 29713488 33461930 29758764 21771474 29759032 2635059…" at bounding box center [209, 95] width 127 height 10
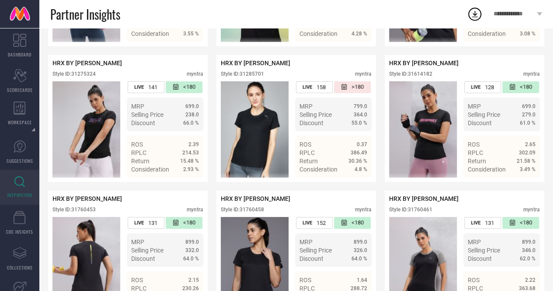
scroll to position [2920, 0]
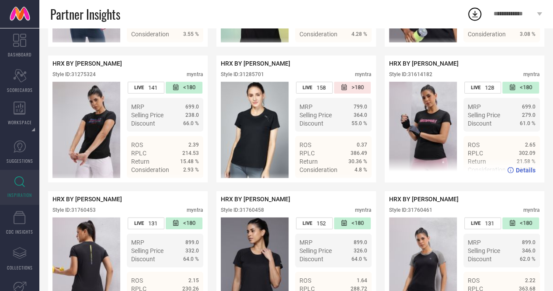
click at [425, 77] on div "Style ID: 31614182" at bounding box center [410, 74] width 43 height 6
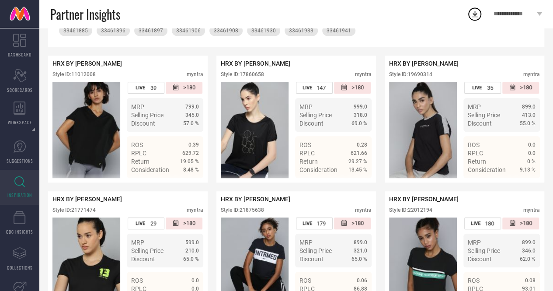
scroll to position [0, 0]
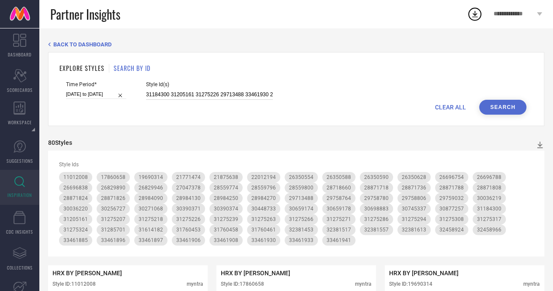
click at [204, 99] on input "31184300 31205161 31275226 29713488 33461930 29758764 21771474 29759032 2635059…" at bounding box center [209, 95] width 127 height 10
click at [205, 99] on input "31184300 31205161 31275226 29713488 33461930 29758764 21771474 29759032 2635059…" at bounding box center [209, 95] width 127 height 10
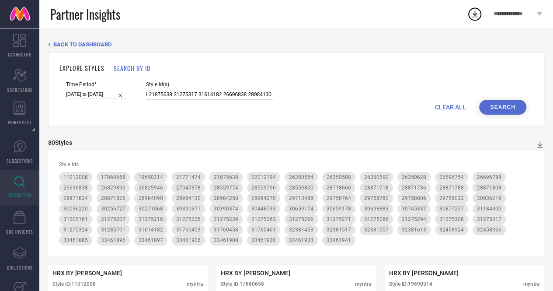
click at [205, 99] on input "31184300 31205161 31275226 29713488 33461930 29758764 21771474 29759032 2635059…" at bounding box center [209, 95] width 127 height 10
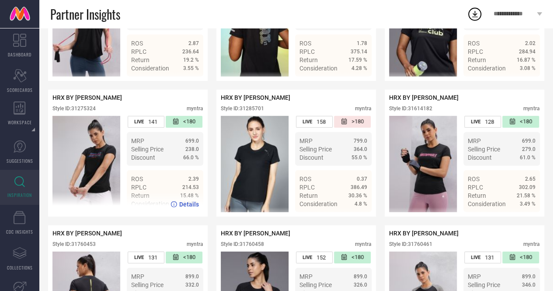
scroll to position [0, 0]
click at [87, 111] on div "Style ID: 31275324" at bounding box center [73, 108] width 43 height 6
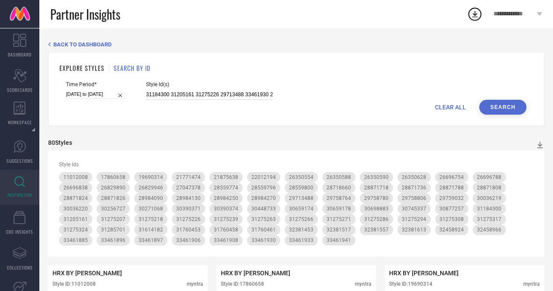
click at [215, 99] on input "31184300 31205161 31275226 29713488 33461930 29758764 21771474 29759032 2635059…" at bounding box center [209, 95] width 127 height 10
click at [210, 91] on input "31184300 31205161 31275226 29713488 33461930 29758764 21771474 29759032 2635059…" at bounding box center [209, 95] width 127 height 10
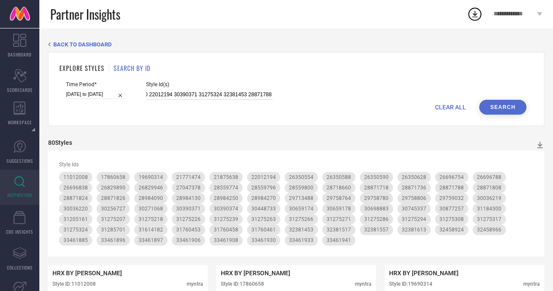
click at [210, 91] on input "31184300 31205161 31275226 29713488 33461930 29758764 21771474 29759032 2635059…" at bounding box center [209, 95] width 127 height 10
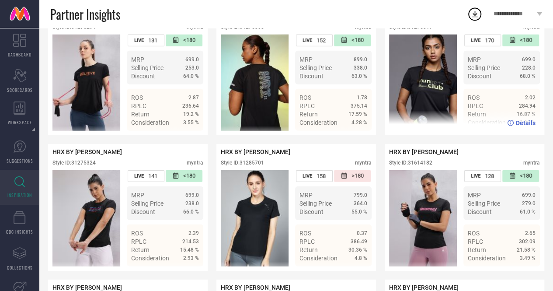
scroll to position [0, 0]
click at [422, 30] on div "Style ID: 31275317" at bounding box center [410, 27] width 43 height 6
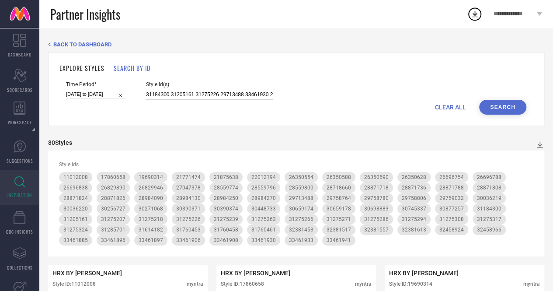
click at [237, 97] on input "31184300 31205161 31275226 29713488 33461930 29758764 21771474 29759032 2635059…" at bounding box center [209, 95] width 127 height 10
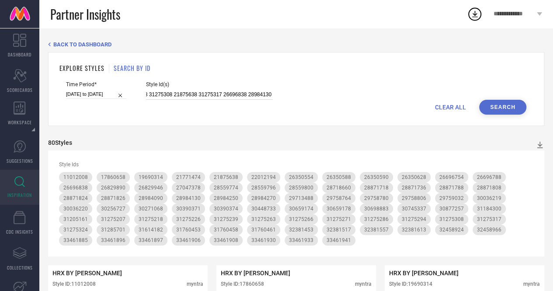
click at [204, 94] on input "31184300 31205161 31275226 29713488 33461930 29758764 21771474 29759032 2635059…" at bounding box center [209, 95] width 127 height 10
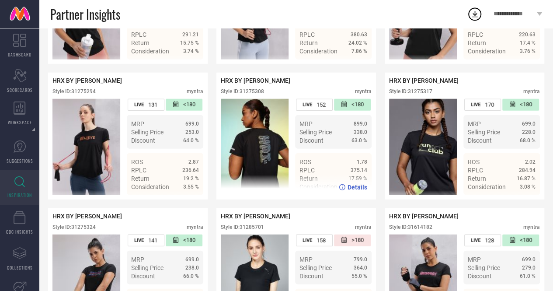
scroll to position [0, 0]
click at [260, 94] on div "Style ID: 31275308" at bounding box center [242, 91] width 43 height 6
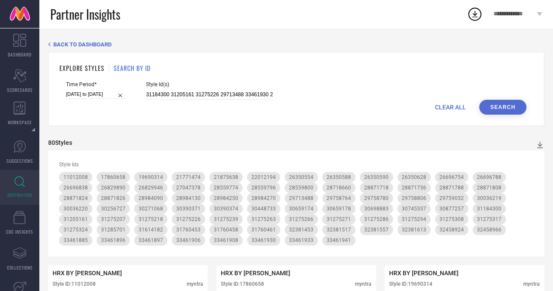
scroll to position [1, 0]
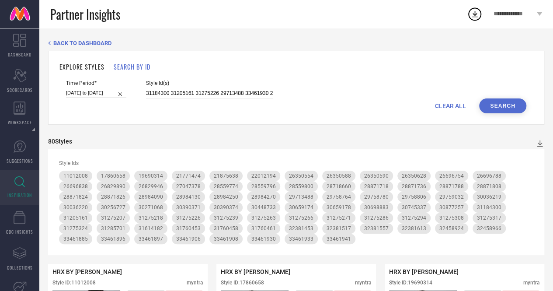
click at [235, 88] on div "31184300 31205161 31275226 29713488 33461930 29758764 21771474 29759032 2635059…" at bounding box center [209, 93] width 127 height 10
click at [205, 90] on input "31184300 31205161 31275226 29713488 33461930 29758764 21771474 29759032 2635059…" at bounding box center [209, 93] width 127 height 10
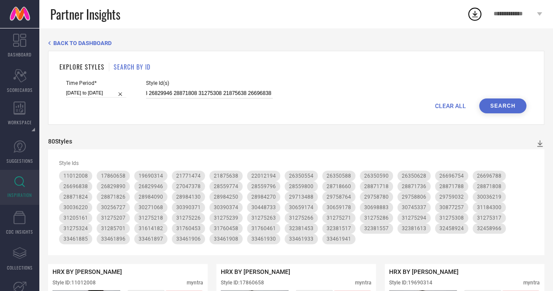
click at [205, 90] on input "31184300 31205161 31275226 29713488 33461930 29758764 21771474 29759032 2635059…" at bounding box center [209, 93] width 127 height 10
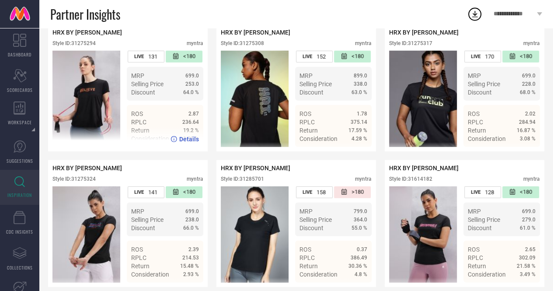
scroll to position [0, 0]
click at [97, 51] on div "Style ID: 31275294 myntra" at bounding box center [127, 45] width 151 height 10
click at [91, 46] on div "Style ID: 31275294" at bounding box center [73, 43] width 43 height 6
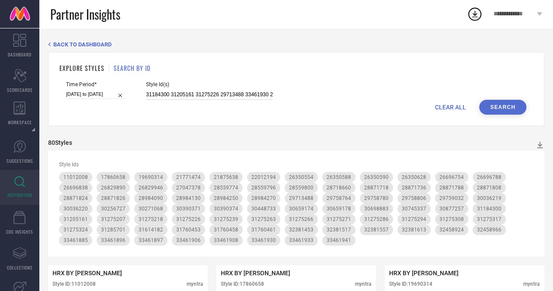
click at [241, 97] on input "31184300 31205161 31275226 29713488 33461930 29758764 21771474 29759032 2635059…" at bounding box center [209, 95] width 127 height 10
click at [207, 95] on input "31184300 31205161 31275226 29713488 33461930 29758764 21771474 29759032 2635059…" at bounding box center [209, 95] width 127 height 10
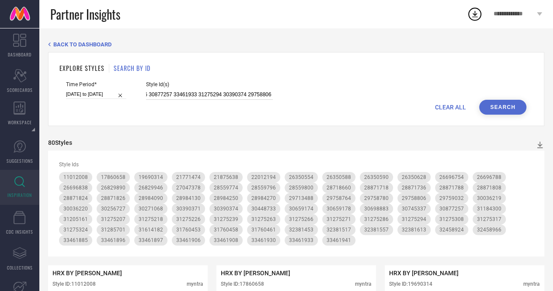
click at [207, 95] on input "31184300 31205161 31275226 29713488 33461930 29758764 21771474 29759032 2635059…" at bounding box center [209, 95] width 127 height 10
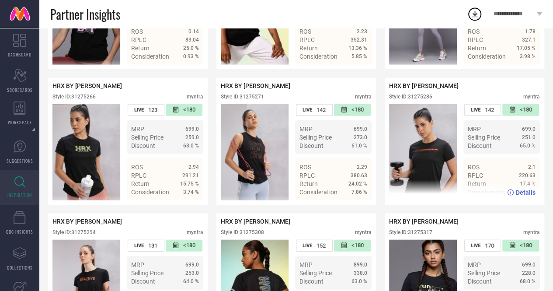
scroll to position [0, 0]
click at [424, 100] on div "Style ID: 31275286" at bounding box center [410, 97] width 43 height 6
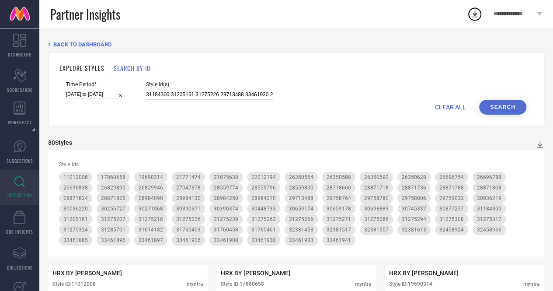
click at [215, 96] on input "31184300 31205161 31275226 29713488 33461930 29758764 21771474 29759032 2635059…" at bounding box center [209, 95] width 127 height 10
click at [240, 90] on input "31184300 31205161 31275226 29713488 33461930 29758764 21771474 29759032 2635059…" at bounding box center [209, 95] width 127 height 10
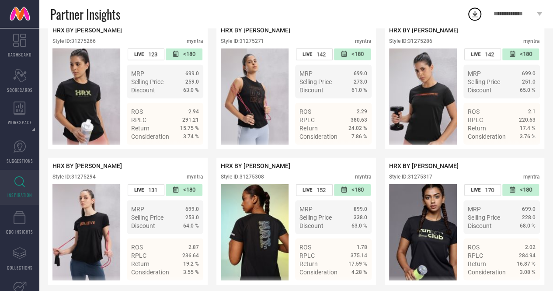
scroll to position [2672, 0]
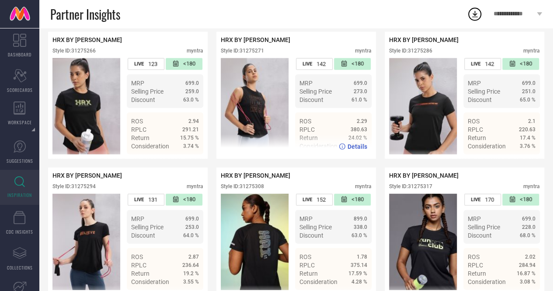
click at [256, 54] on div "Style ID: 31275271" at bounding box center [242, 51] width 43 height 6
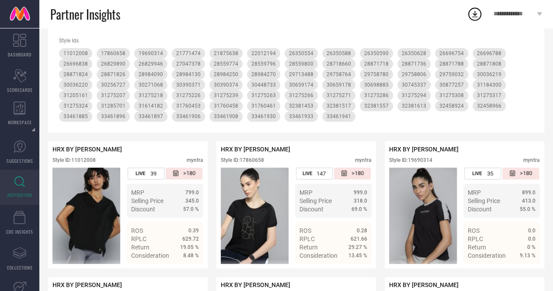
scroll to position [0, 0]
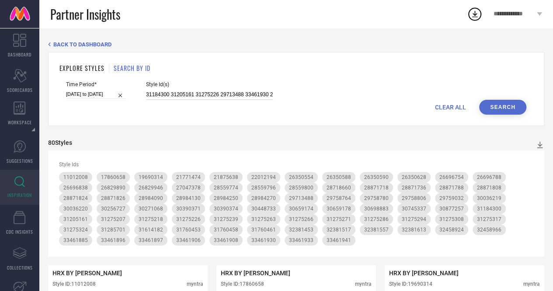
click at [227, 97] on input "31184300 31205161 31275226 29713488 33461930 29758764 21771474 29759032 2635059…" at bounding box center [209, 95] width 127 height 10
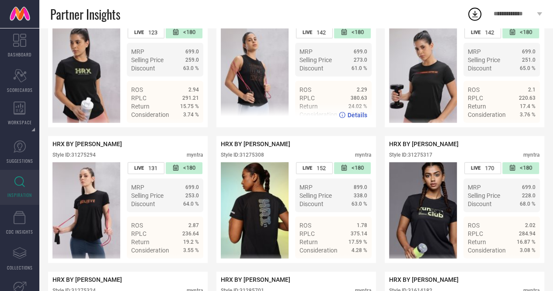
scroll to position [2704, 0]
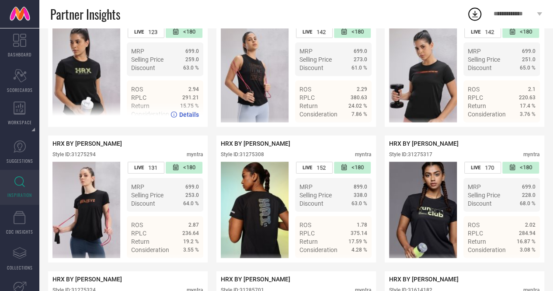
click at [85, 22] on div "Style ID: 31275266" at bounding box center [73, 19] width 43 height 6
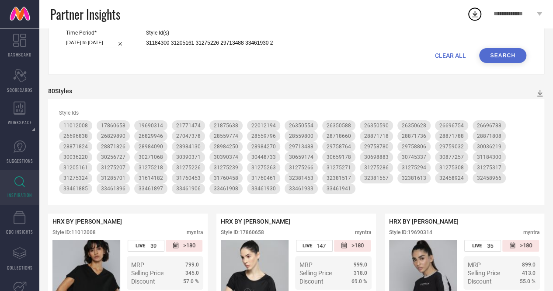
scroll to position [0, 0]
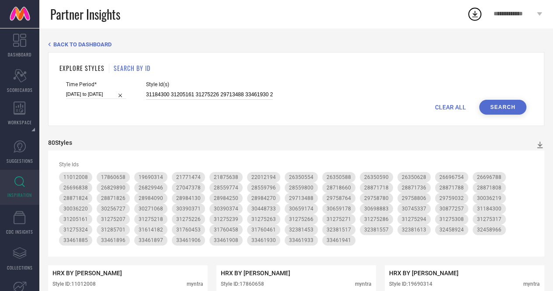
click at [212, 97] on input "31184300 31205161 31275226 29713488 33461930 29758764 21771474 29759032 2635059…" at bounding box center [209, 95] width 127 height 10
drag, startPoint x: 212, startPoint y: 97, endPoint x: 372, endPoint y: 9, distance: 182.0
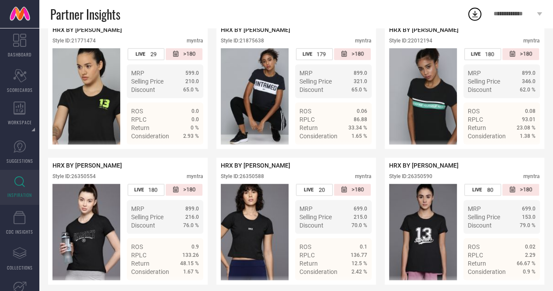
scroll to position [0, 0]
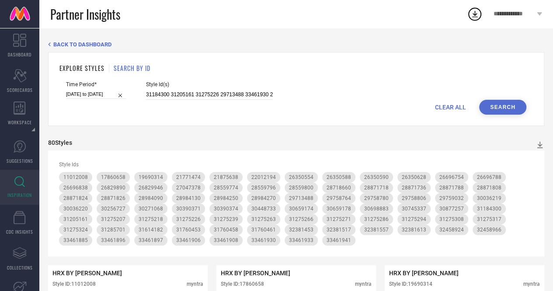
click at [512, 109] on button "Search" at bounding box center [502, 107] width 47 height 15
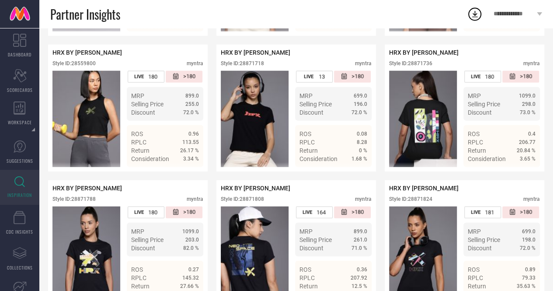
scroll to position [1011, 0]
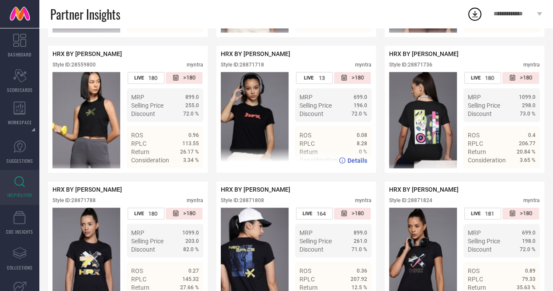
click at [257, 72] on div "Style ID: 28871718 myntra" at bounding box center [296, 67] width 151 height 10
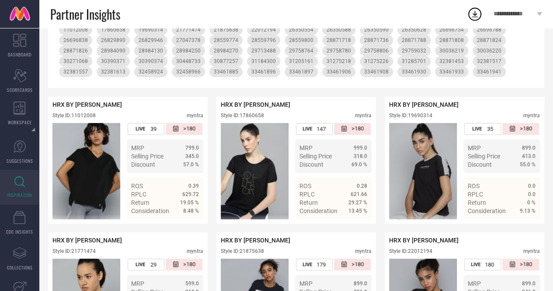
scroll to position [0, 0]
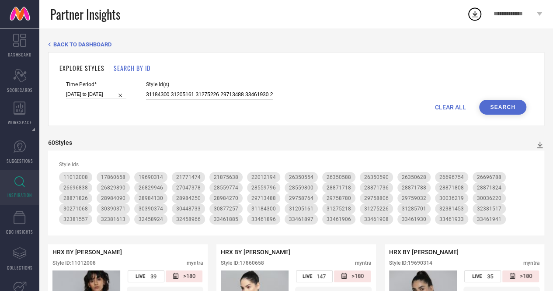
click at [240, 95] on input "31184300 31205161 31275226 29713488 33461930 29758764 21771474 29759032 2635059…" at bounding box center [209, 95] width 127 height 10
click at [206, 91] on input "31184300 31205161 31275226 29713488 33461930 29758764 21771474 29759032 2635059…" at bounding box center [209, 95] width 127 height 10
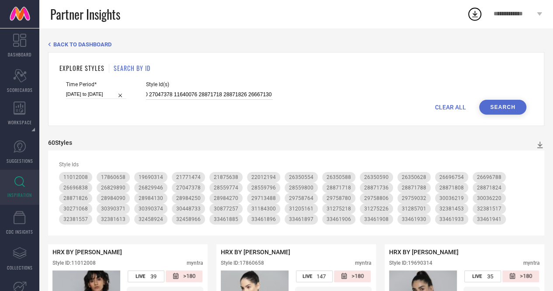
click at [206, 91] on input "31184300 31205161 31275226 29713488 33461930 29758764 21771474 29759032 2635059…" at bounding box center [209, 95] width 127 height 10
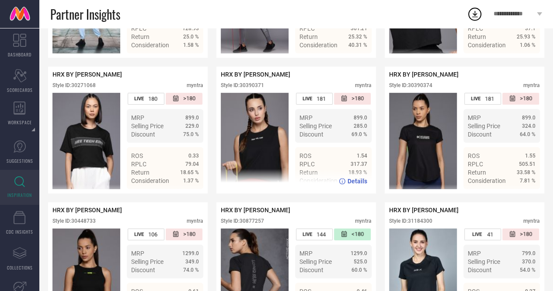
scroll to position [0, 0]
click at [257, 88] on div "Style ID: 30390371" at bounding box center [242, 85] width 43 height 6
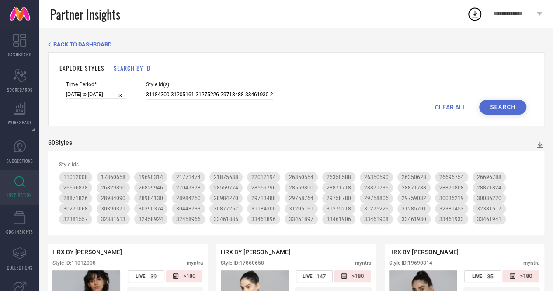
drag, startPoint x: 268, startPoint y: 162, endPoint x: 213, endPoint y: 88, distance: 92.1
click at [213, 88] on div "Style Id(s) 31184300 31205161 31275226 29713488 33461930 29758764 21771474 2975…" at bounding box center [209, 90] width 127 height 18
click at [220, 92] on input "31184300 31205161 31275226 29713488 33461930 29758764 21771474 29759032 2635059…" at bounding box center [209, 95] width 127 height 10
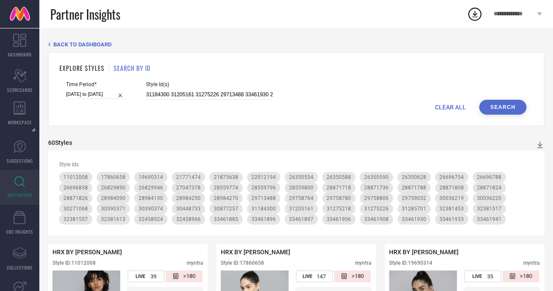
scroll to position [0, 617]
click at [205, 95] on input "31184300 31205161 31275226 29713488 33461930 29758764 21771474 29759032 2635059…" at bounding box center [209, 95] width 127 height 10
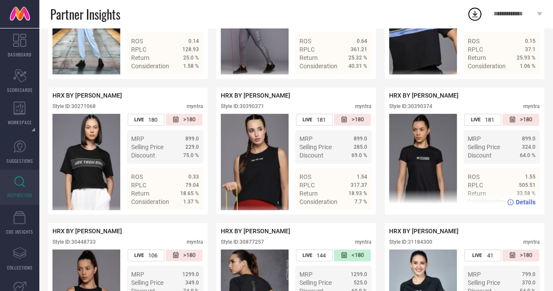
scroll to position [0, 0]
click at [420, 109] on div "Style ID: 30390374" at bounding box center [410, 106] width 43 height 6
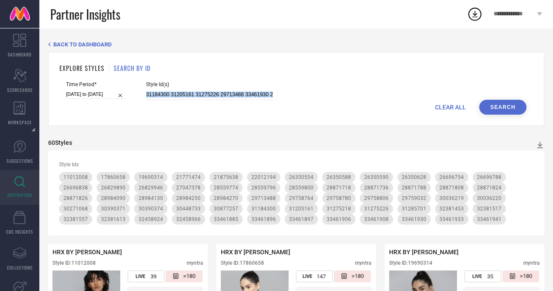
drag, startPoint x: 204, startPoint y: 102, endPoint x: 207, endPoint y: 91, distance: 11.1
click at [207, 91] on form "Time Period* [DATE] to [DATE] Style Id(s) 31184300 31205161 31275226 29713488 3…" at bounding box center [295, 97] width 473 height 33
click at [207, 91] on input "31184300 31205161 31275226 29713488 33461930 29758764 21771474 29759032 2635059…" at bounding box center [209, 95] width 127 height 10
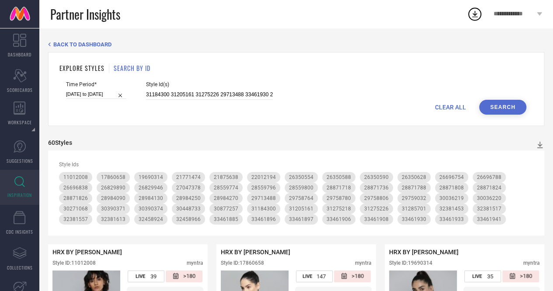
scroll to position [0, 915]
click at [209, 93] on input "31184300 31205161 31275226 29713488 33461930 29758764 21771474 29759032 2635059…" at bounding box center [209, 95] width 127 height 10
click at [205, 90] on div "31184300 31205161 31275226 29713488 33461930 29758764 21771474 29759032 2635059…" at bounding box center [209, 95] width 127 height 10
click at [220, 98] on input "31184300 31205161 31275226 29713488 33461930 29758764 21771474 29759032 2635059…" at bounding box center [209, 95] width 127 height 10
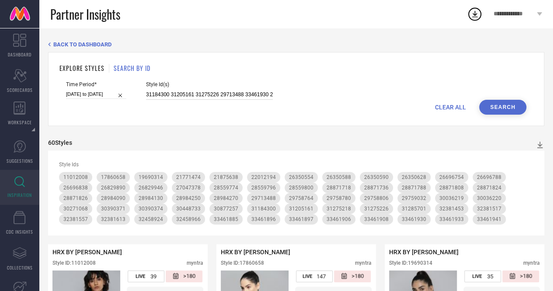
click at [220, 98] on input "31184300 31205161 31275226 29713488 33461930 29758764 21771474 29759032 2635059…" at bounding box center [209, 95] width 127 height 10
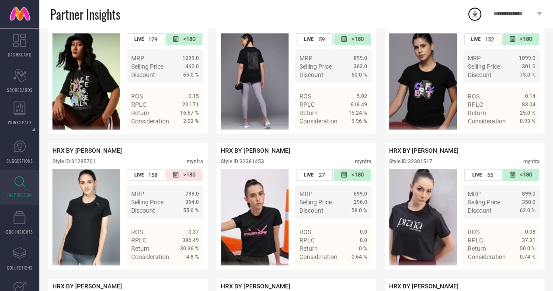
scroll to position [2128, 0]
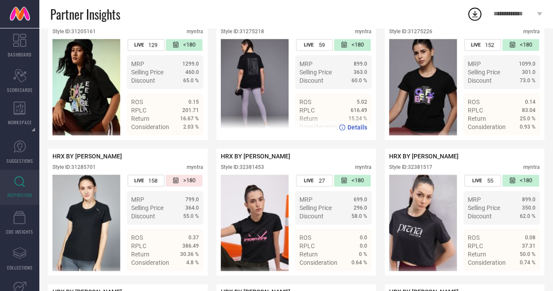
click at [264, 35] on div "Style ID: 31275218" at bounding box center [242, 31] width 43 height 6
click at [255, 35] on div "Style ID: 31275218" at bounding box center [242, 31] width 43 height 6
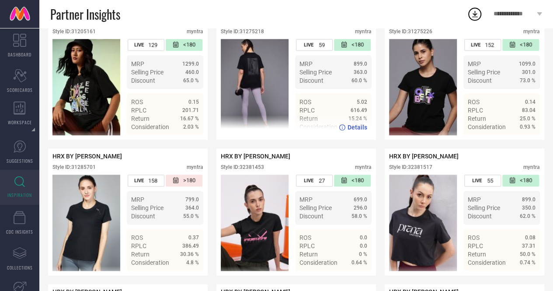
click at [255, 35] on div "Style ID: 31275218" at bounding box center [242, 31] width 43 height 6
drag, startPoint x: 240, startPoint y: 58, endPoint x: 274, endPoint y: 56, distance: 33.2
click at [274, 39] on div "Style ID: 31275218 myntra" at bounding box center [296, 33] width 151 height 10
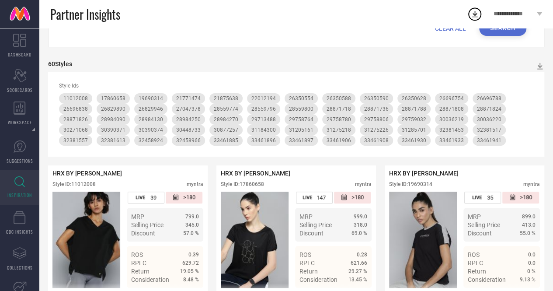
scroll to position [0, 0]
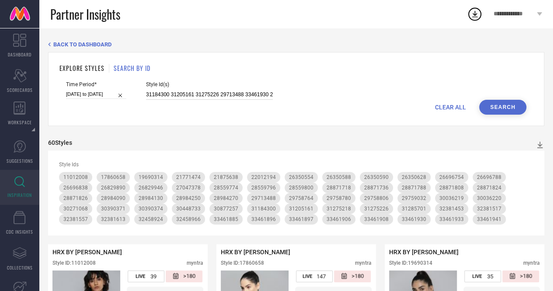
click at [203, 100] on input "31184300 31205161 31275226 29713488 33461930 29758764 21771474 29759032 2635059…" at bounding box center [209, 95] width 127 height 10
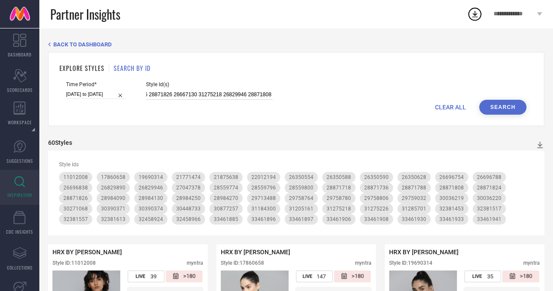
click at [209, 97] on input "31184300 31205161 31275226 29713488 33461930 29758764 21771474 29759032 2635059…" at bounding box center [209, 95] width 127 height 10
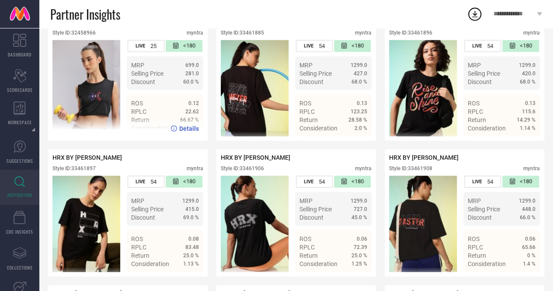
scroll to position [0, 0]
click at [85, 36] on div "Style ID: 32458966" at bounding box center [73, 33] width 43 height 6
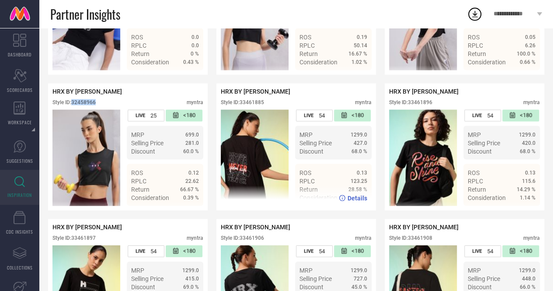
scroll to position [2431, 0]
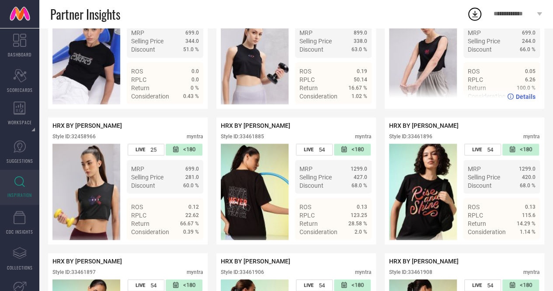
drag, startPoint x: 314, startPoint y: 160, endPoint x: 521, endPoint y: 65, distance: 227.5
click at [521, 36] on div "699.0" at bounding box center [510, 33] width 50 height 6
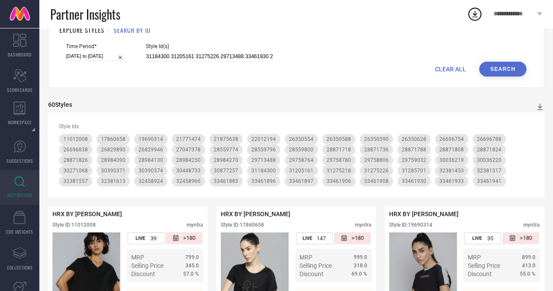
scroll to position [0, 0]
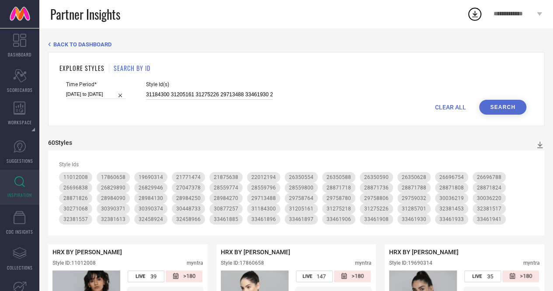
click at [230, 93] on input "31184300 31205161 31275226 29713488 33461930 29758764 21771474 29759032 2635059…" at bounding box center [209, 95] width 127 height 10
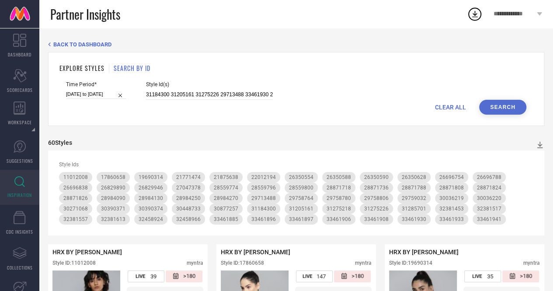
scroll to position [0, 716]
click at [202, 94] on input "31184300 31205161 31275226 29713488 33461930 29758764 21771474 29759032 2635059…" at bounding box center [209, 95] width 127 height 10
click at [203, 94] on input "31184300 31205161 31275226 29713488 33461930 29758764 21771474 29759032 2635059…" at bounding box center [209, 95] width 127 height 10
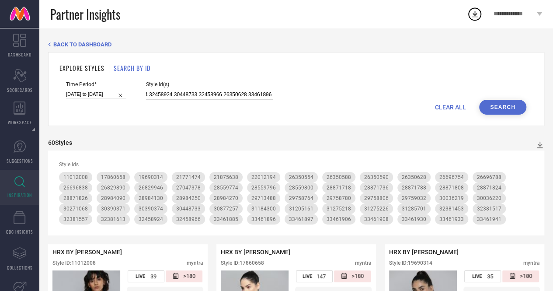
click at [203, 94] on input "31184300 31205161 31275226 29713488 33461930 29758764 21771474 29759032 2635059…" at bounding box center [209, 95] width 127 height 10
type input "31184300 31205161 31275226 29713488 33461930 29758764 21771474 29759032 2635059…"
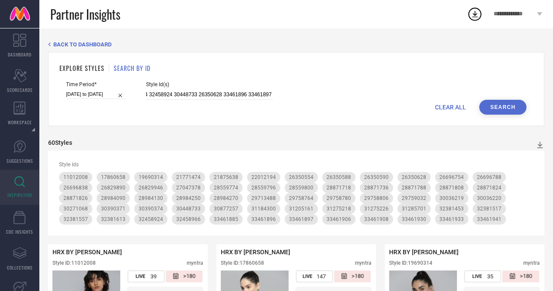
scroll to position [0, 0]
click at [519, 111] on button "Search" at bounding box center [502, 107] width 47 height 15
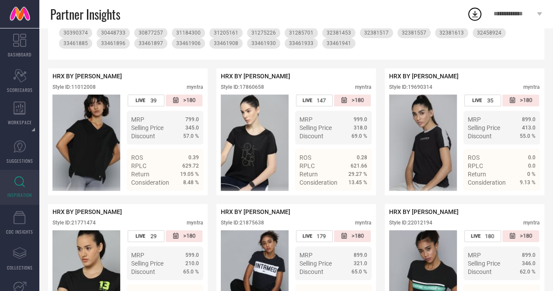
scroll to position [181, 0]
